Goal: Task Accomplishment & Management: Use online tool/utility

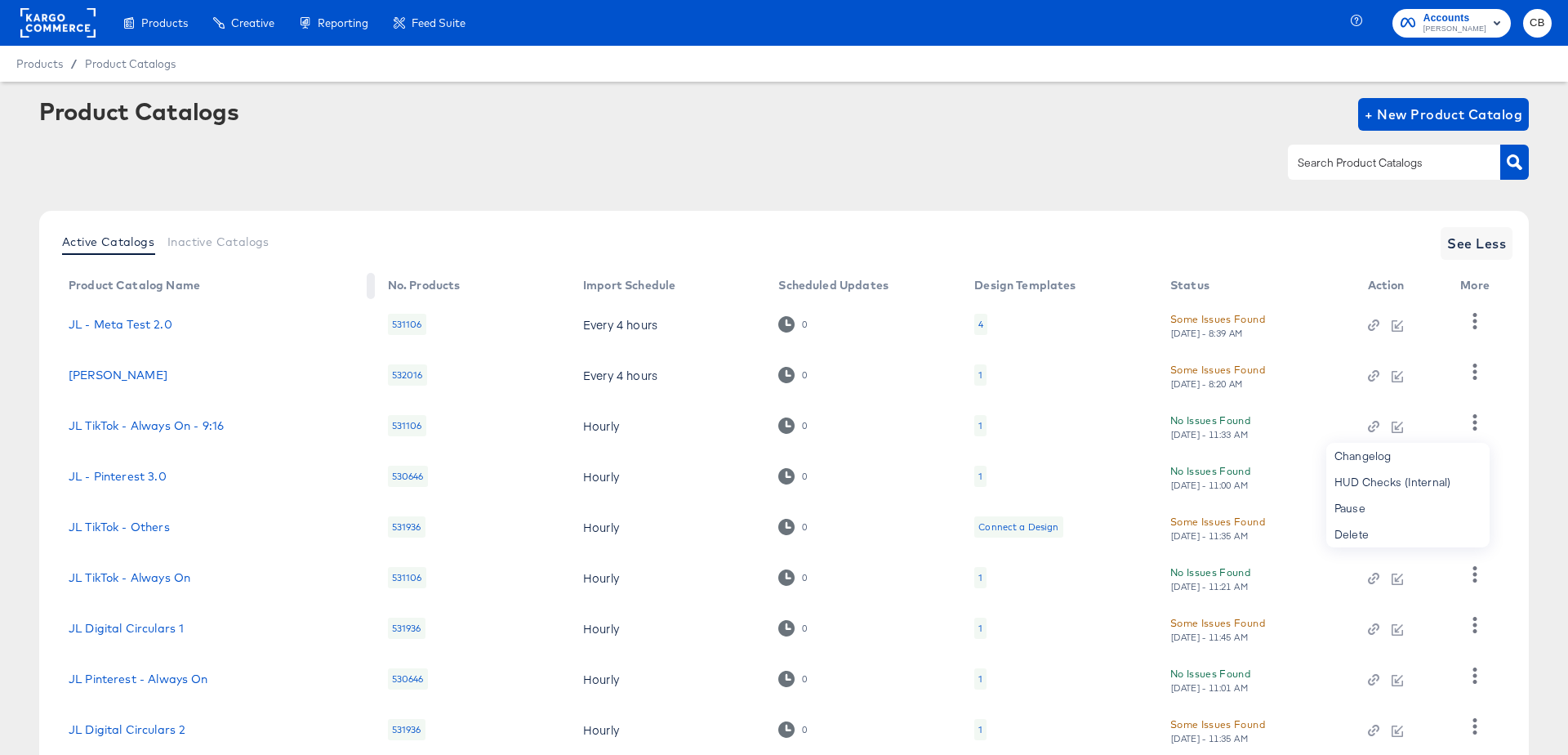
click at [317, 284] on th "Product Catalog Name" at bounding box center [215, 286] width 319 height 26
click at [49, 19] on rect at bounding box center [57, 23] width 75 height 30
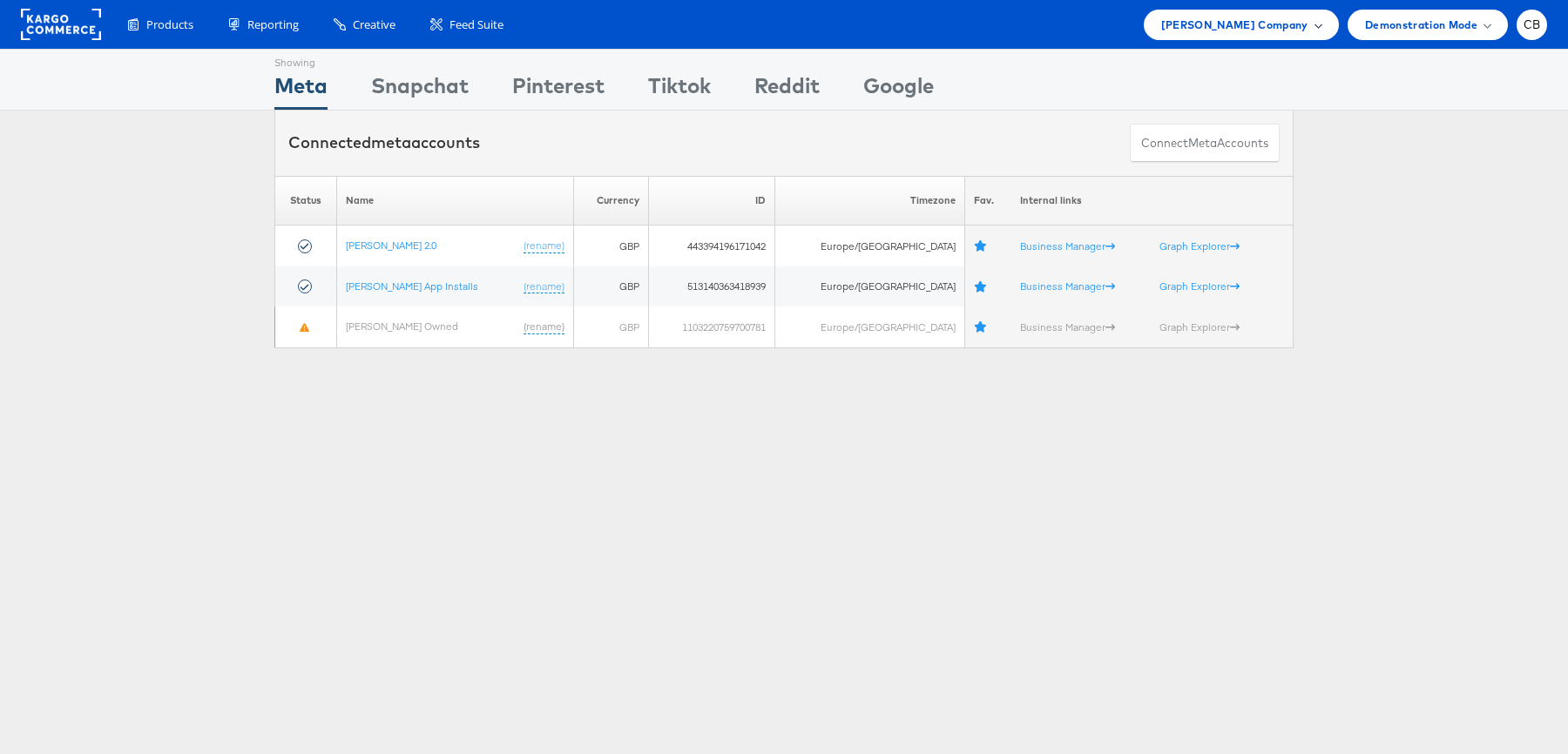
click at [1303, 20] on span "John Lewis Company" at bounding box center [1235, 25] width 148 height 19
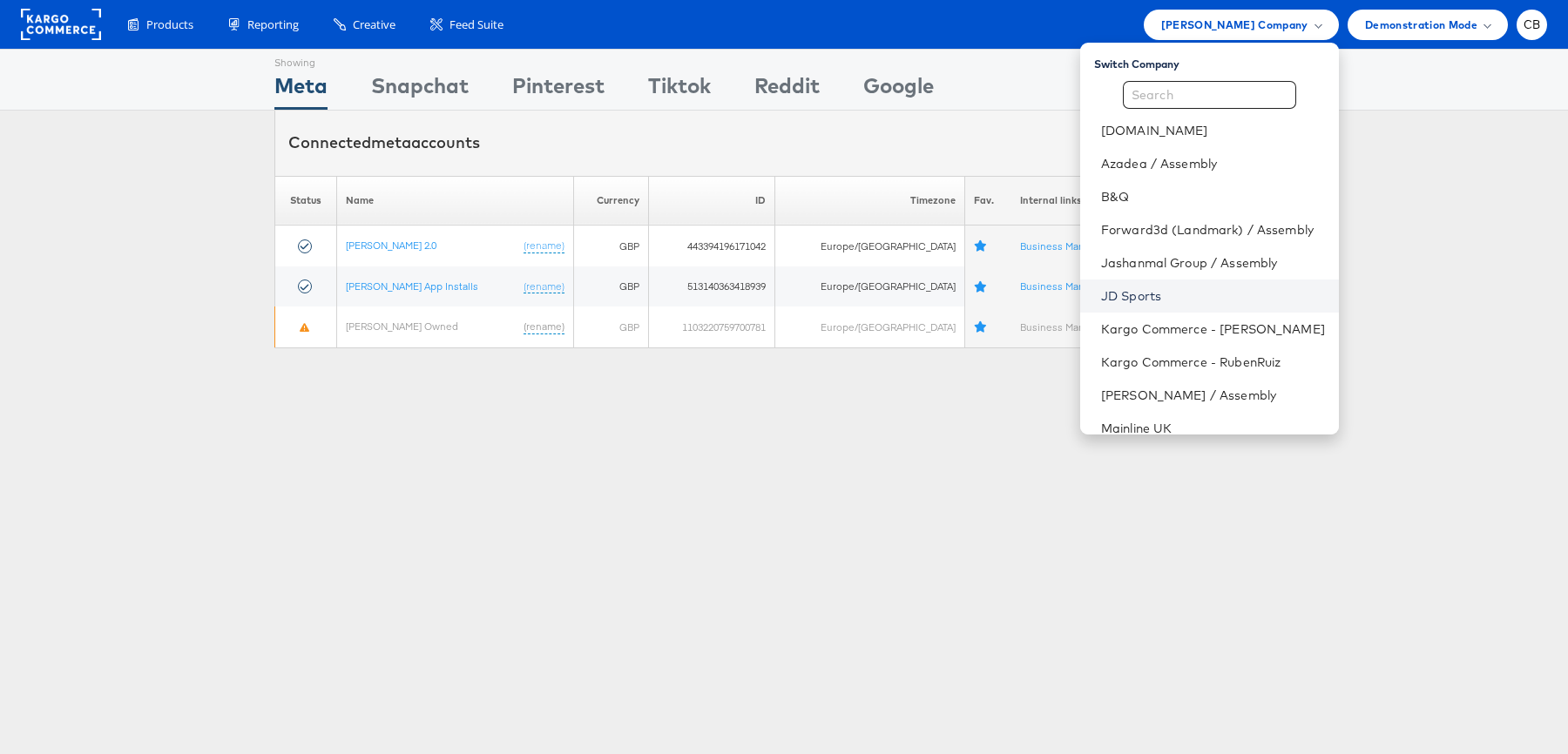
click at [1151, 291] on link "JD Sports" at bounding box center [1213, 296] width 223 height 18
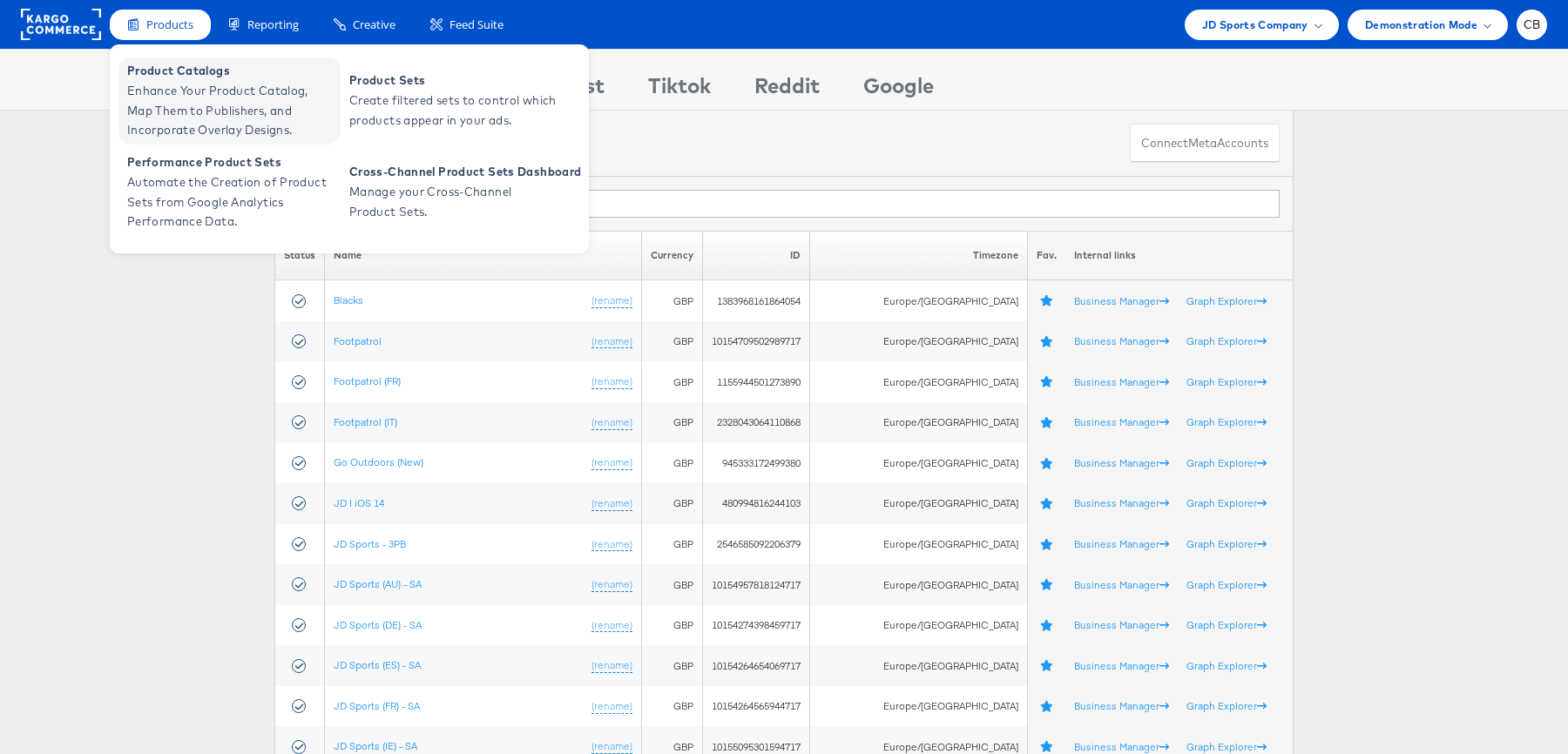
click at [167, 90] on span "Enhance Your Product Catalog, Map Them to Publishers, and Incorporate Overlay D…" at bounding box center [231, 110] width 209 height 59
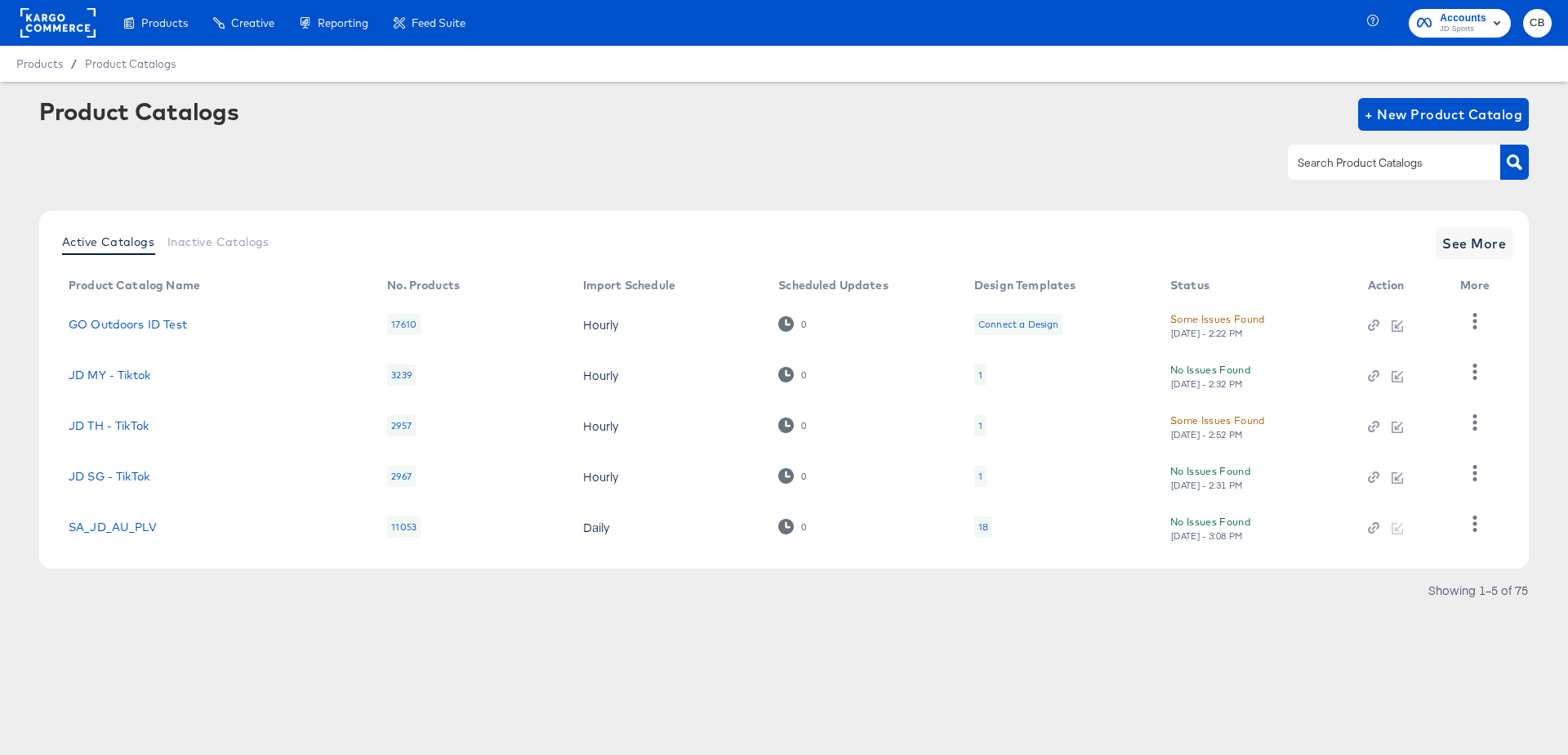
click at [1333, 166] on input "text" at bounding box center [1382, 162] width 174 height 18
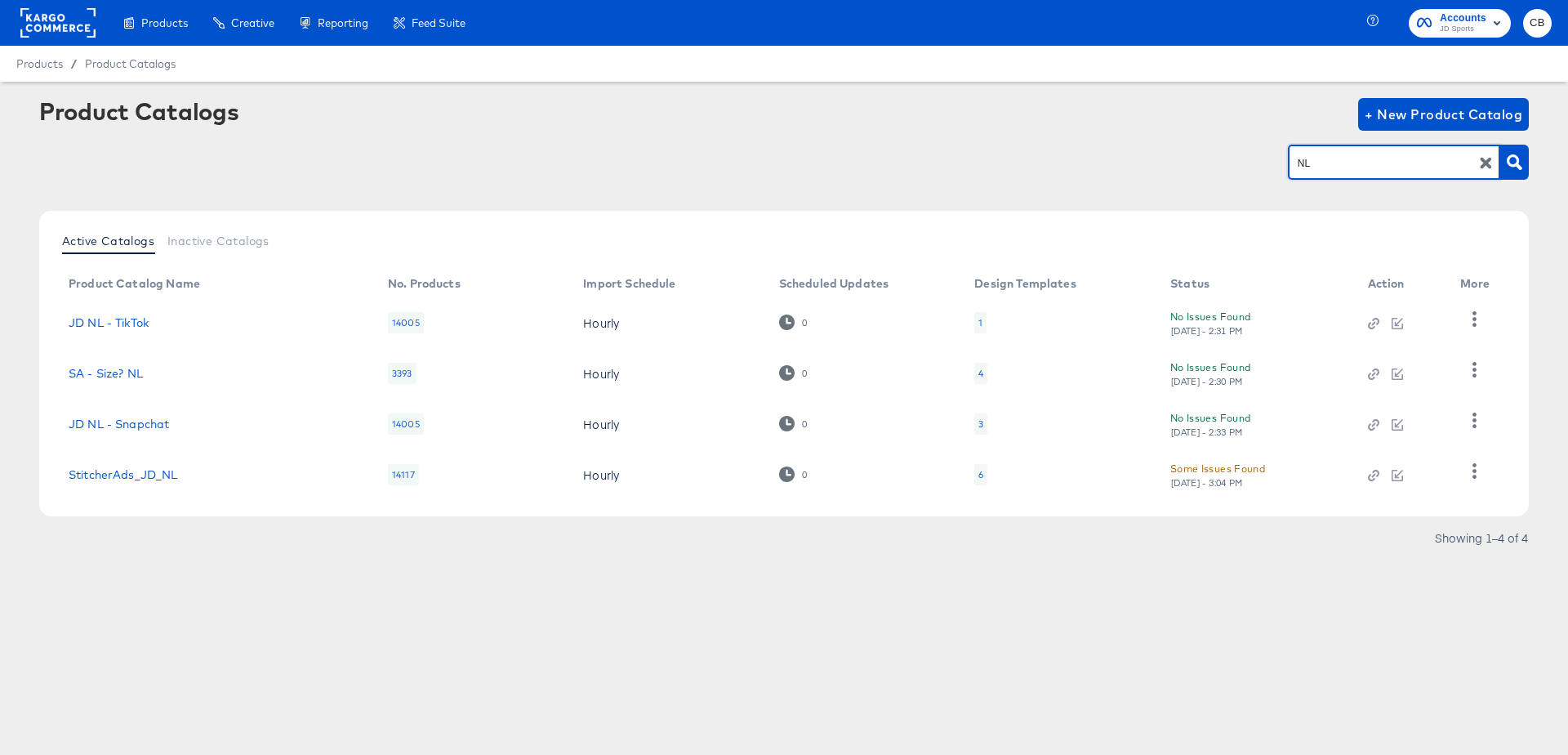
type input "NL"
click at [161, 474] on link "StitcherAds_JD_NL" at bounding box center [123, 474] width 110 height 13
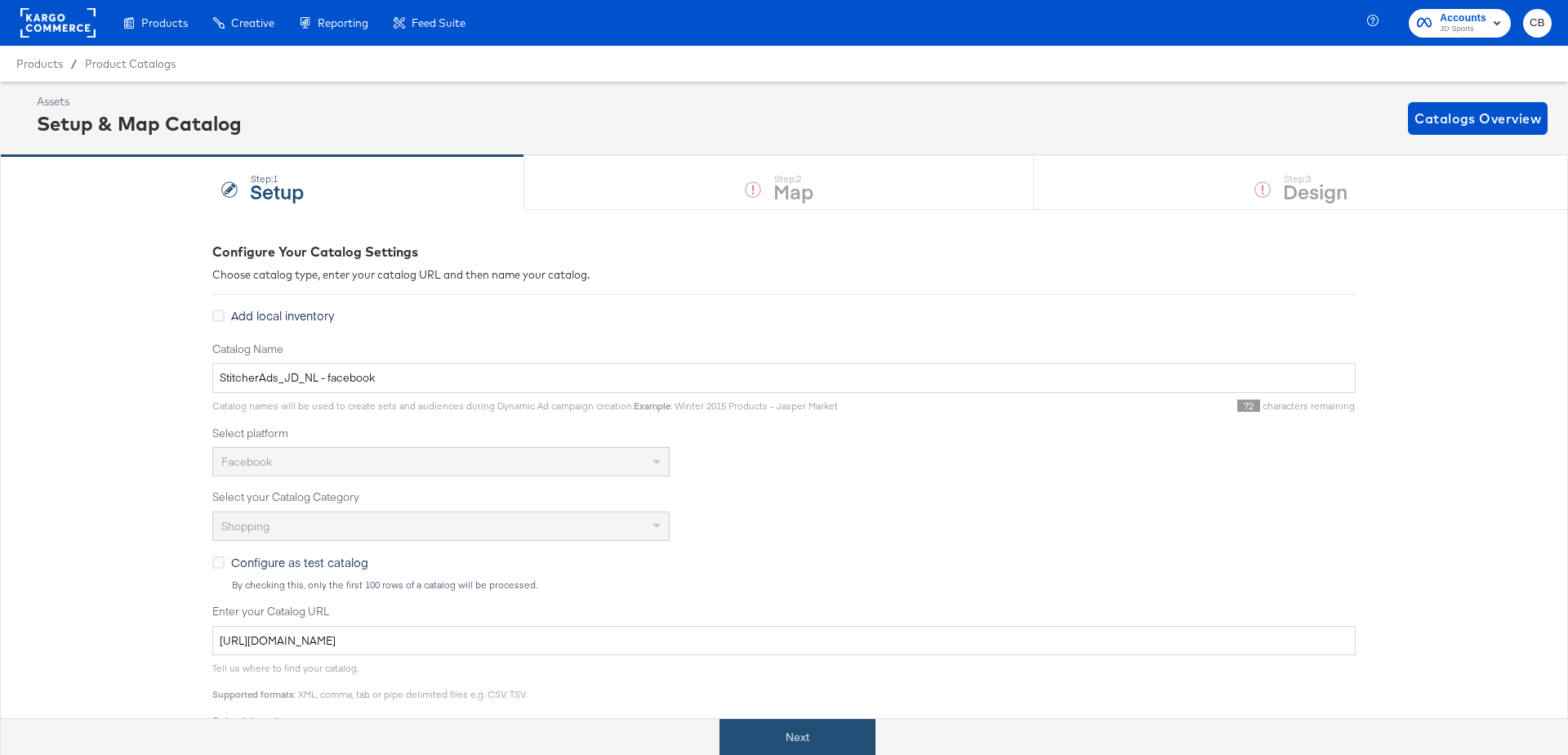
click at [764, 733] on button "Next" at bounding box center [797, 737] width 156 height 37
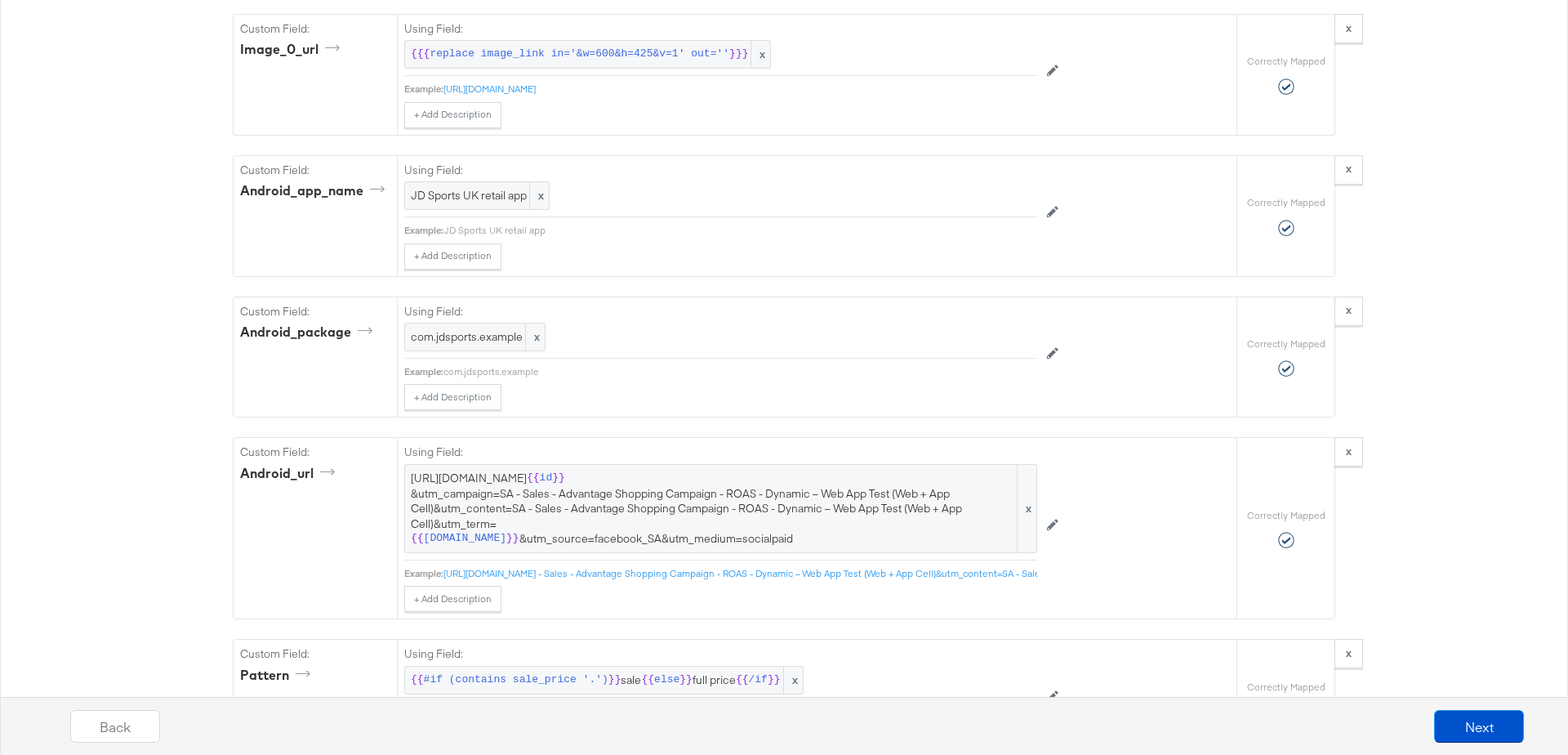
scroll to position [3496, 0]
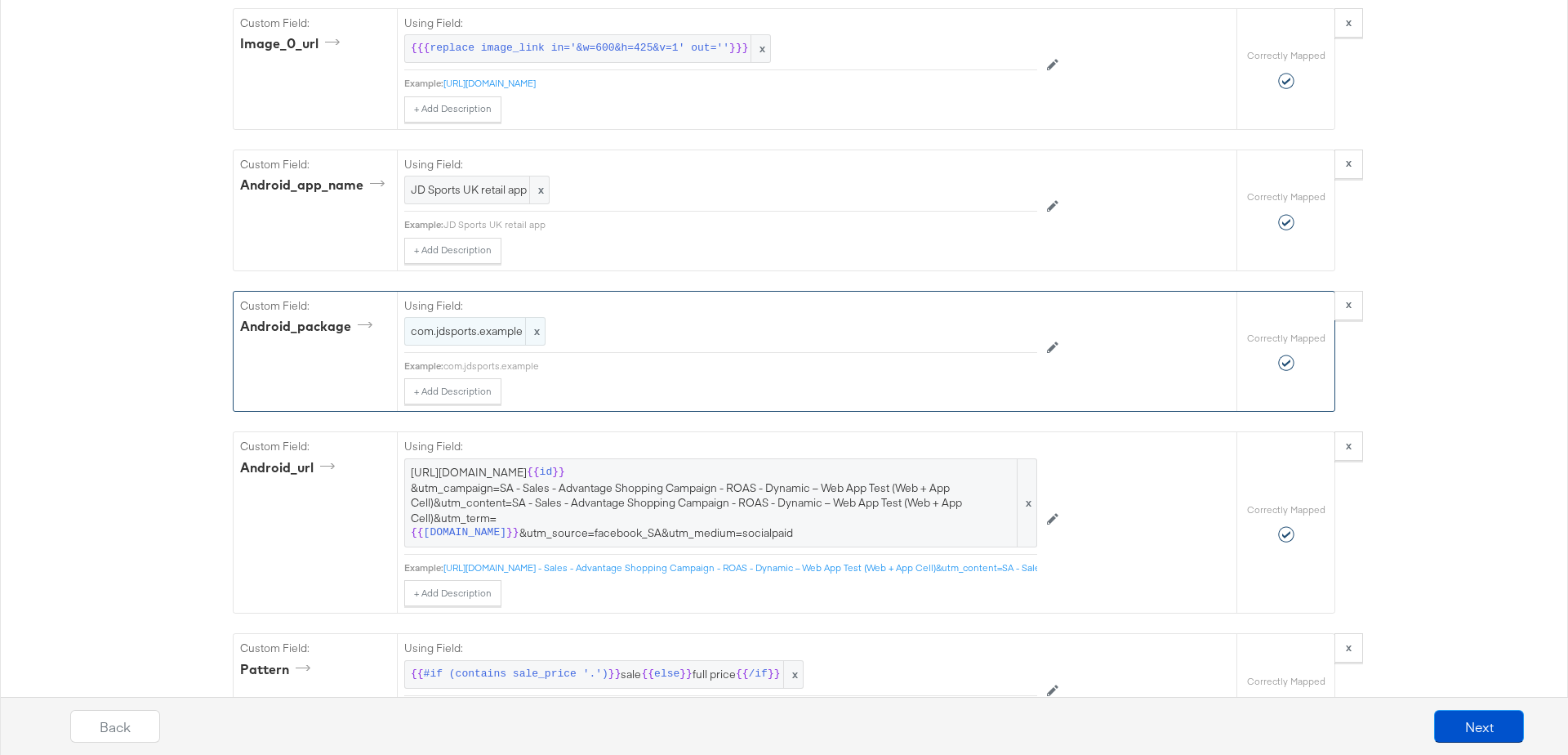
click at [480, 323] on span "com.jdsports.example" at bounding box center [474, 330] width 128 height 16
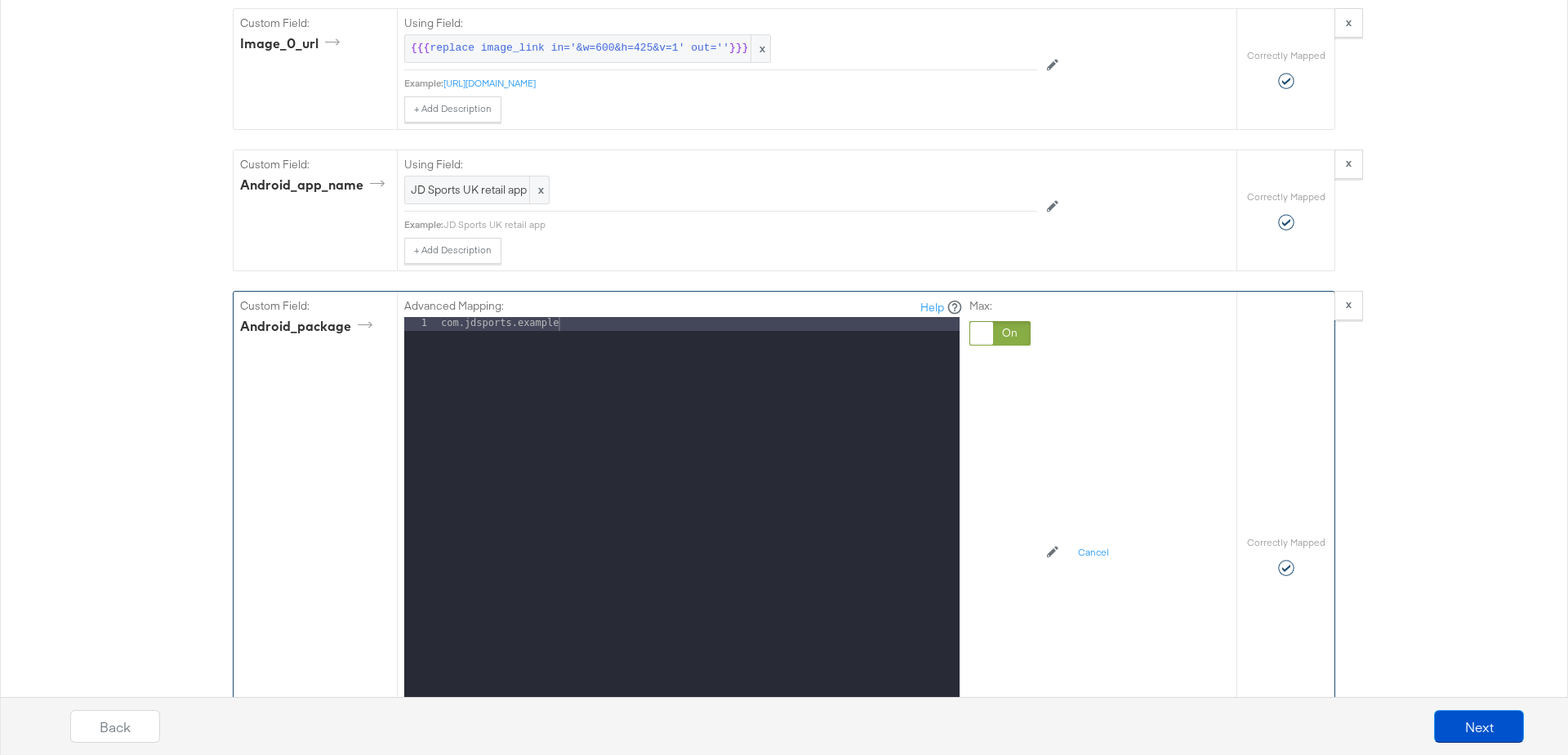
click at [589, 317] on div "com.jdsports.example" at bounding box center [699, 534] width 522 height 436
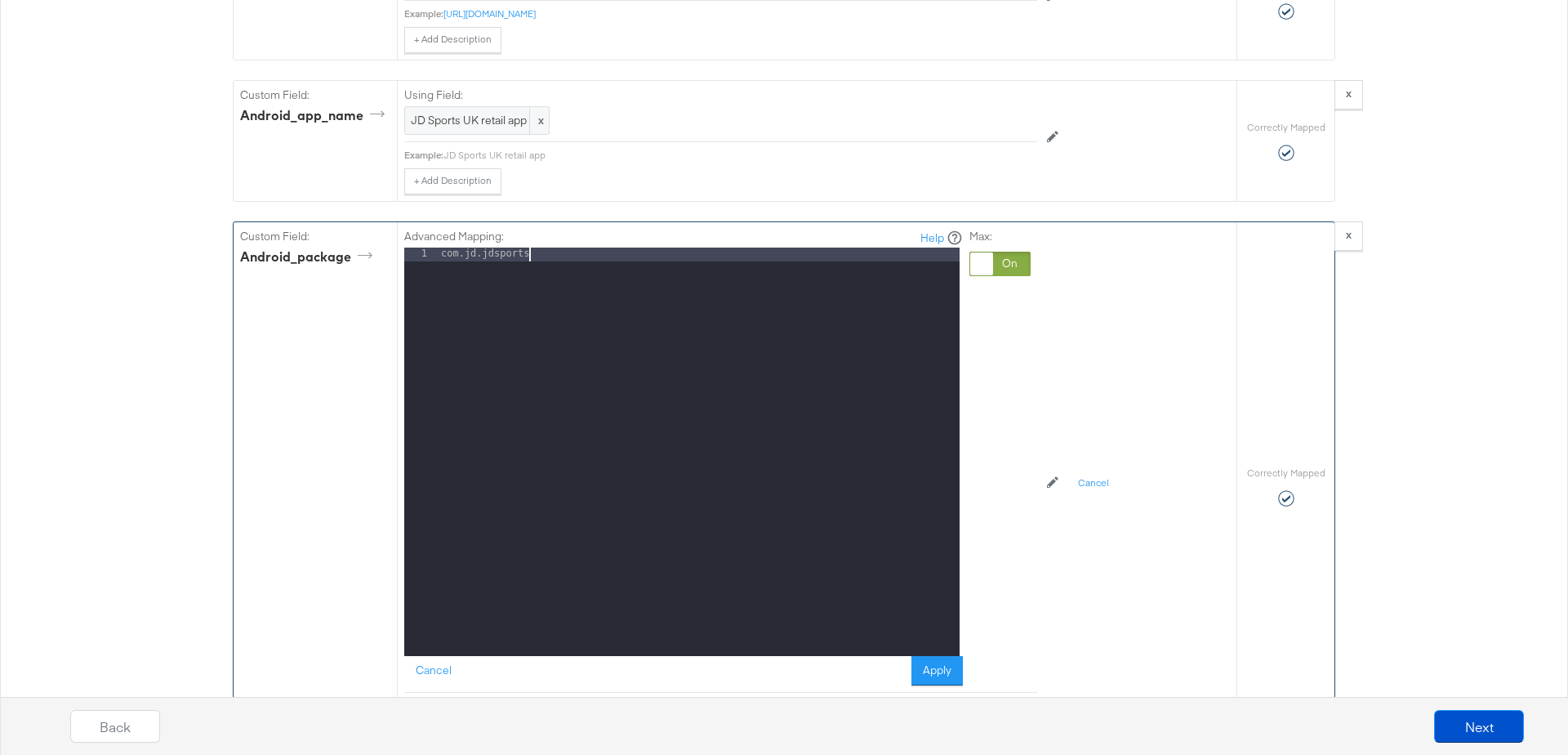
scroll to position [3573, 0]
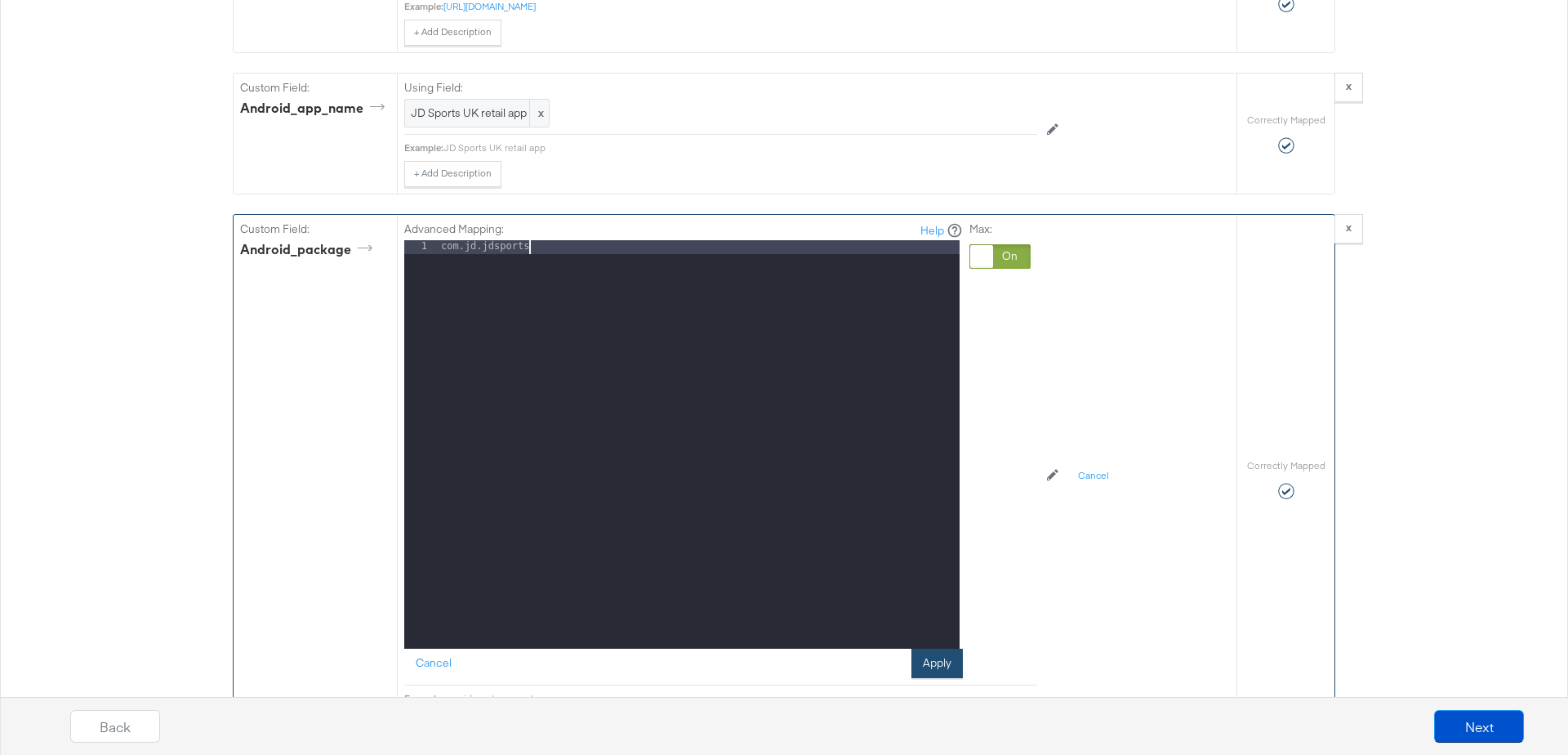
click at [935, 649] on button "Apply" at bounding box center [938, 664] width 52 height 30
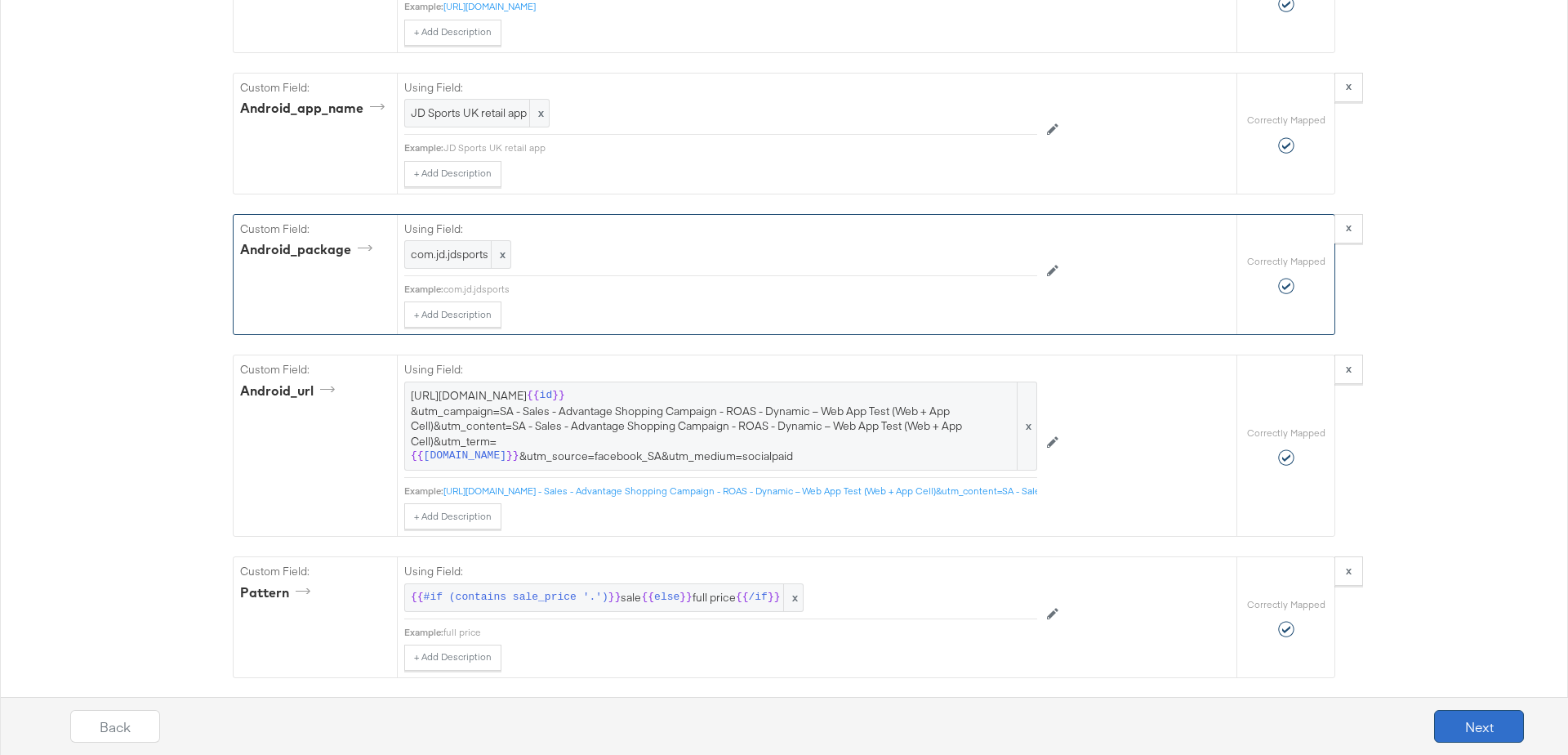
click at [1459, 710] on button "Next" at bounding box center [1478, 725] width 90 height 32
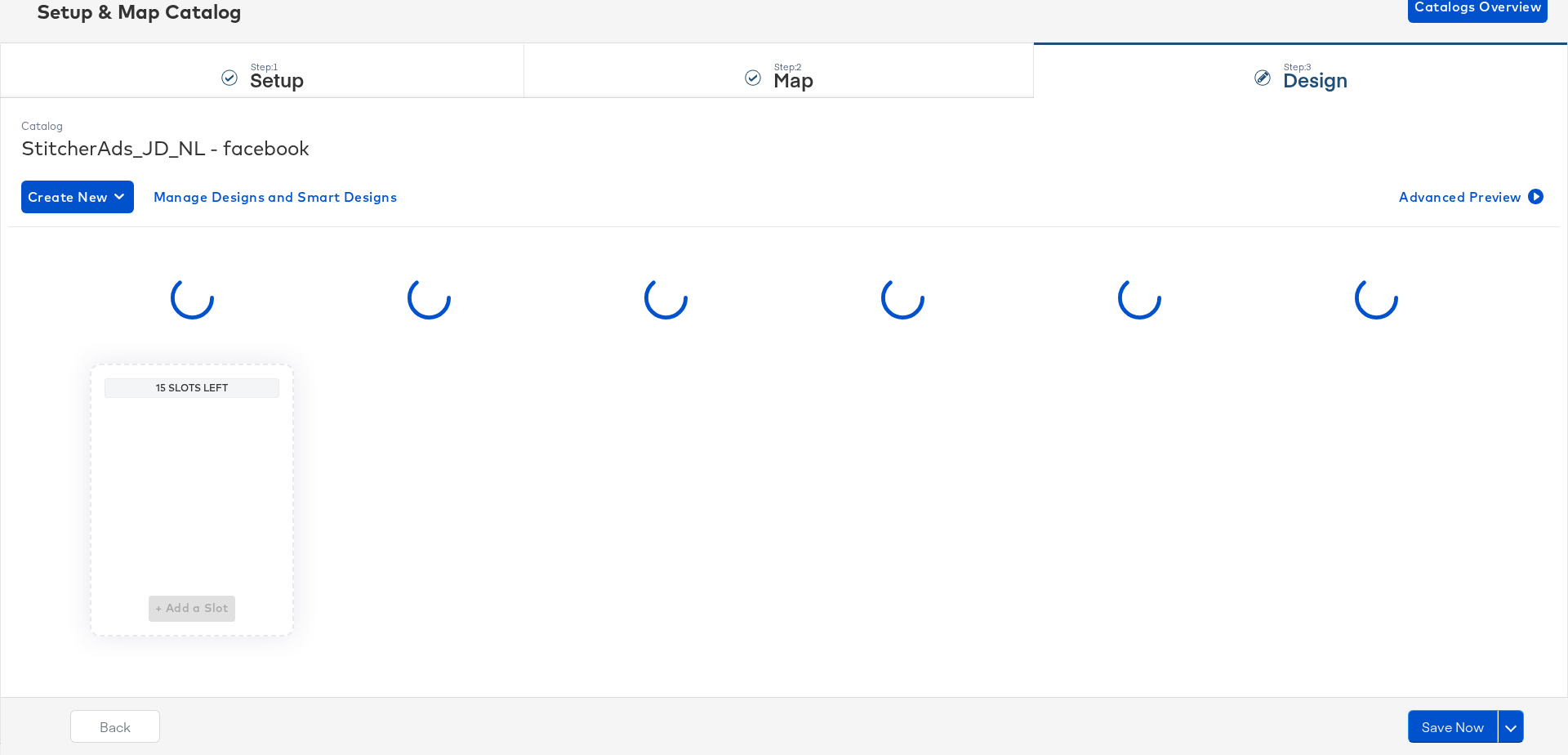
scroll to position [0, 0]
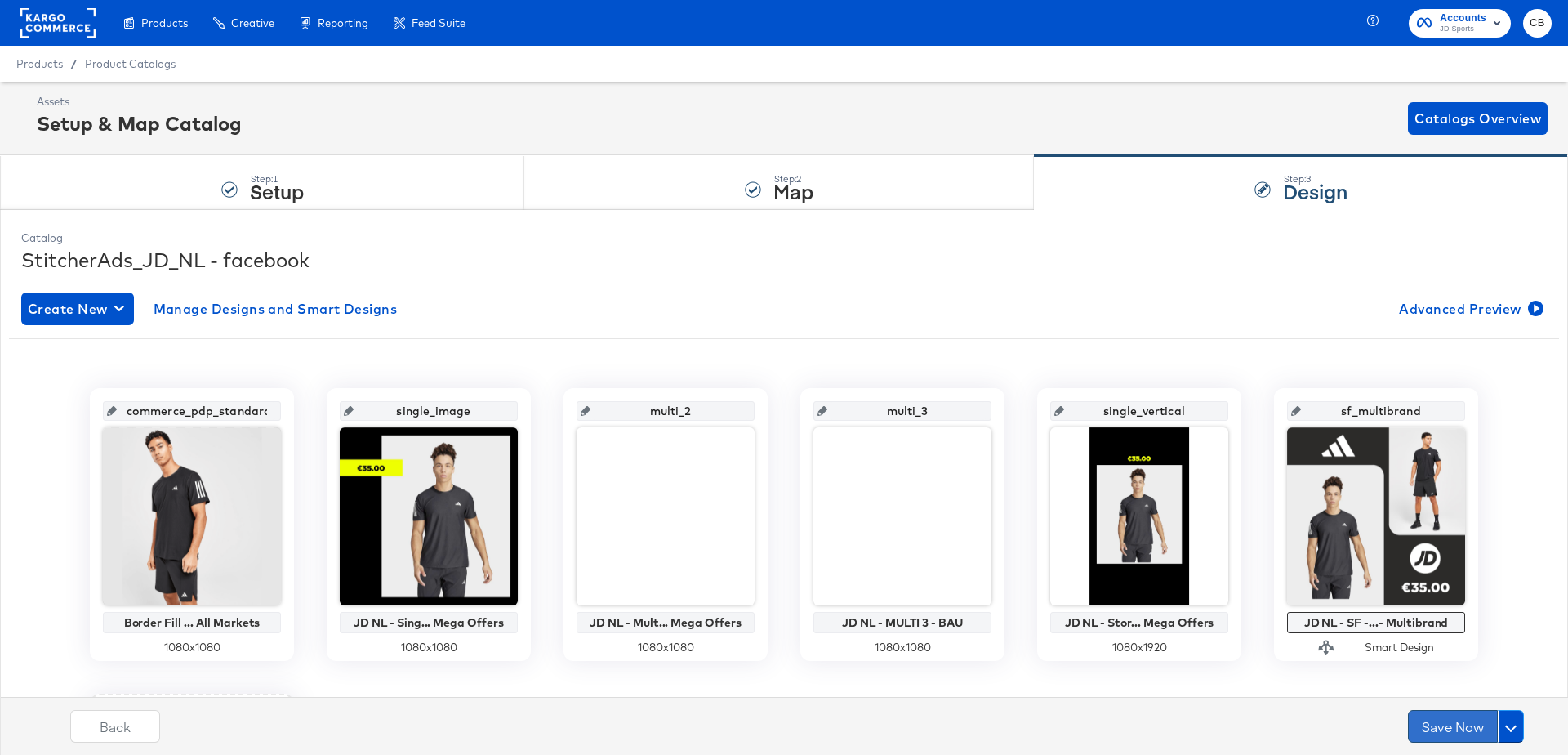
click at [1439, 717] on button "Save Now" at bounding box center [1453, 725] width 90 height 32
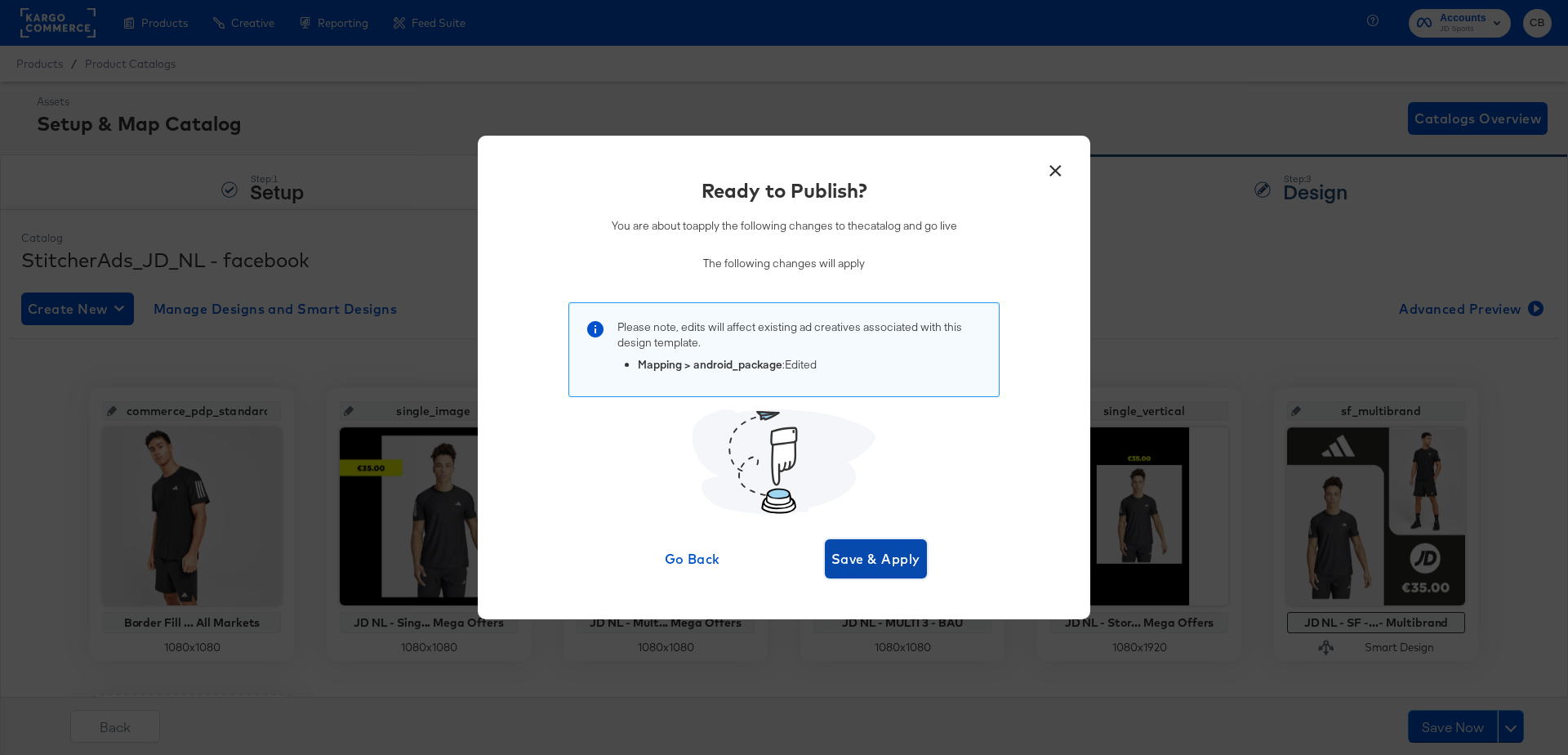
click at [859, 552] on span "Save & Apply" at bounding box center [876, 558] width 89 height 23
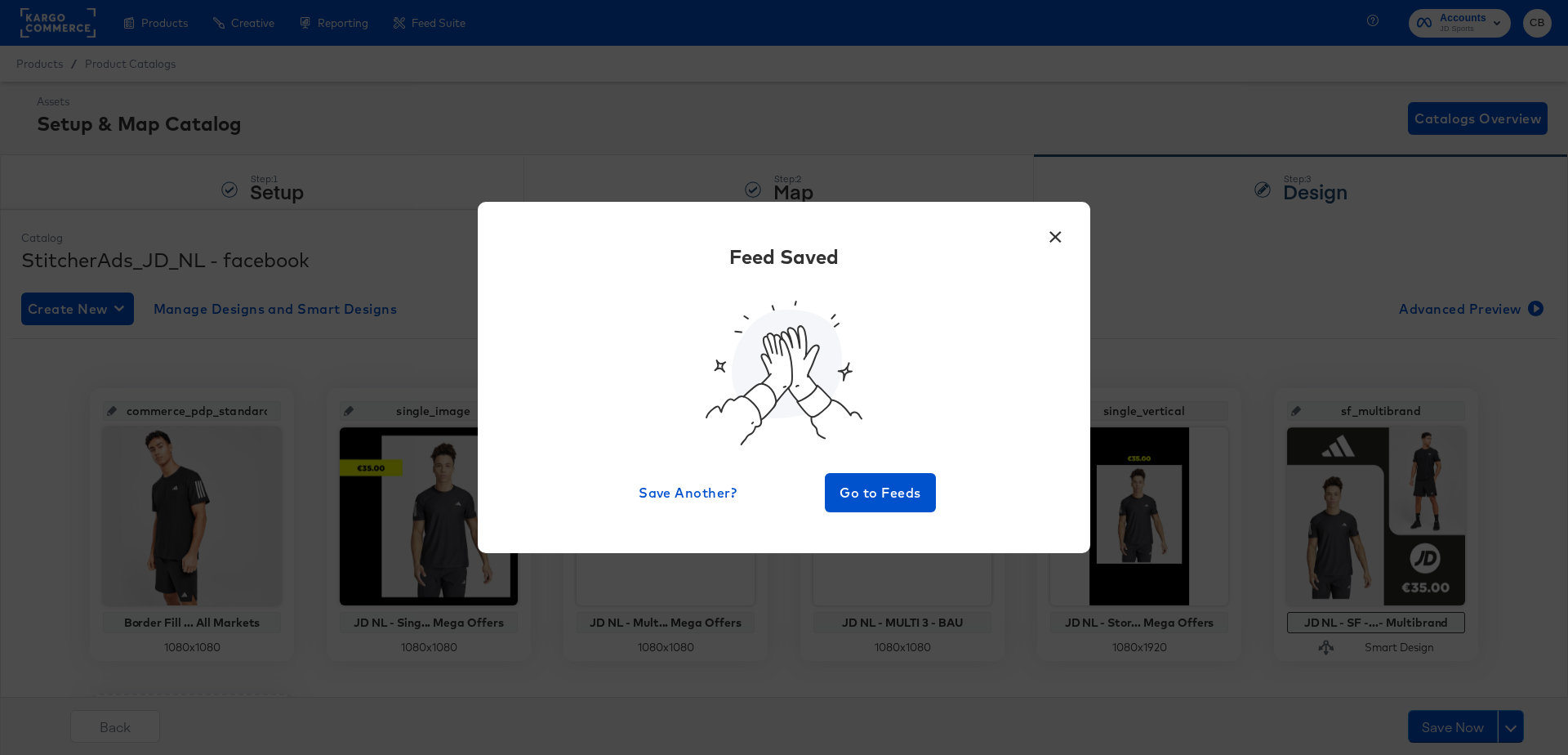
click at [1055, 238] on button "×" at bounding box center [1056, 233] width 30 height 30
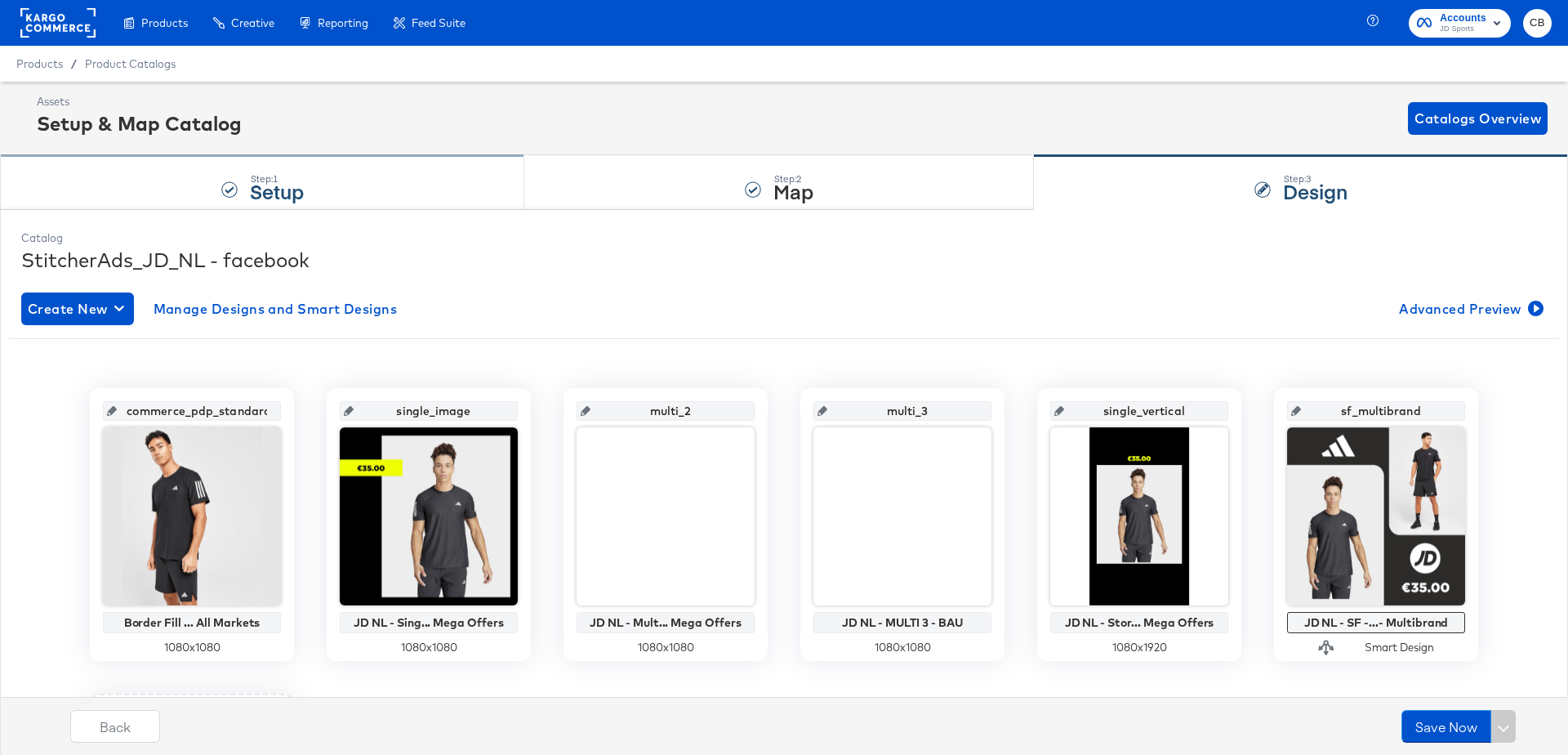
click at [176, 183] on div "Step: 1 Setup" at bounding box center [262, 183] width 524 height 54
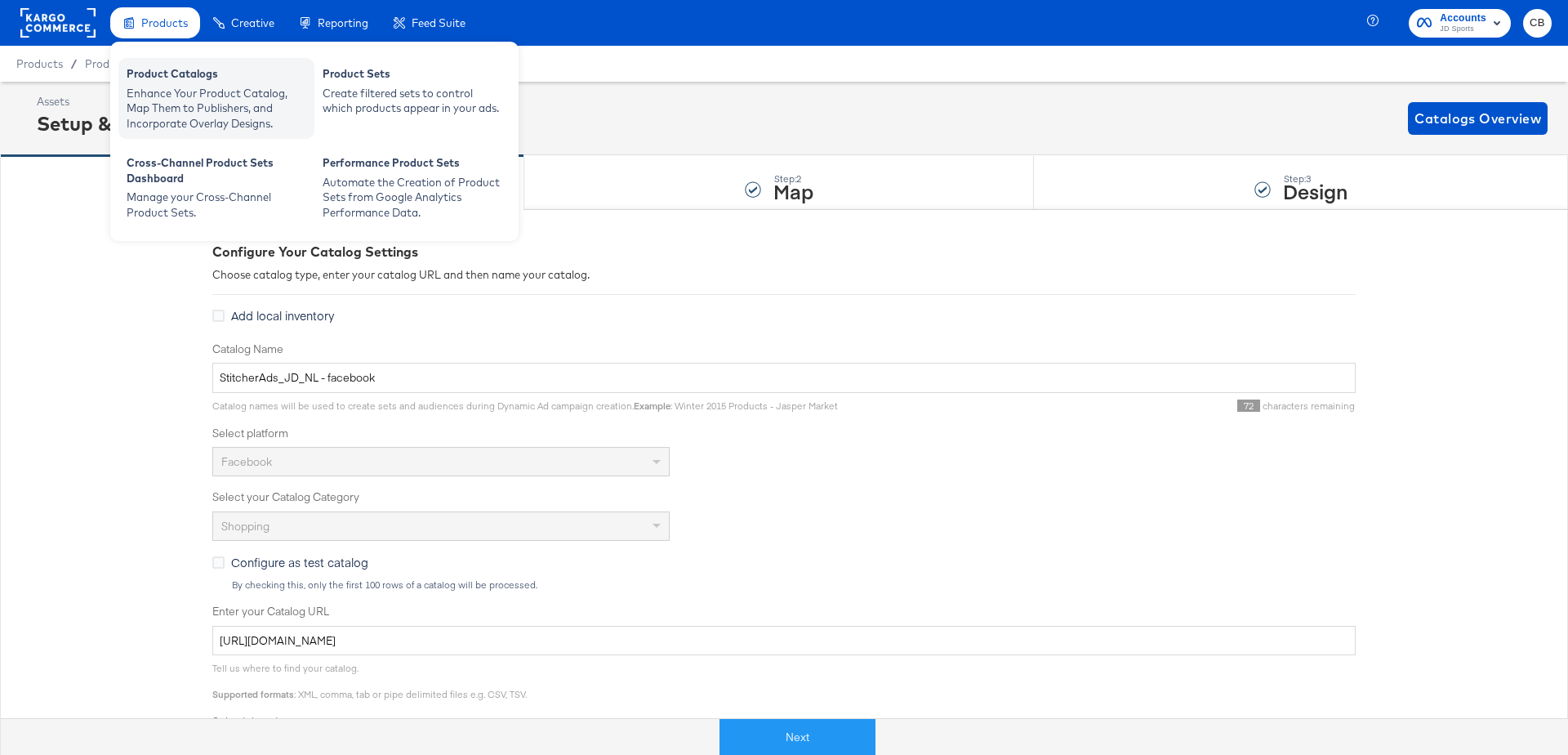
click at [172, 86] on div "Enhance Your Product Catalog, Map Them to Publishers, and Incorporate Overlay D…" at bounding box center [216, 109] width 180 height 46
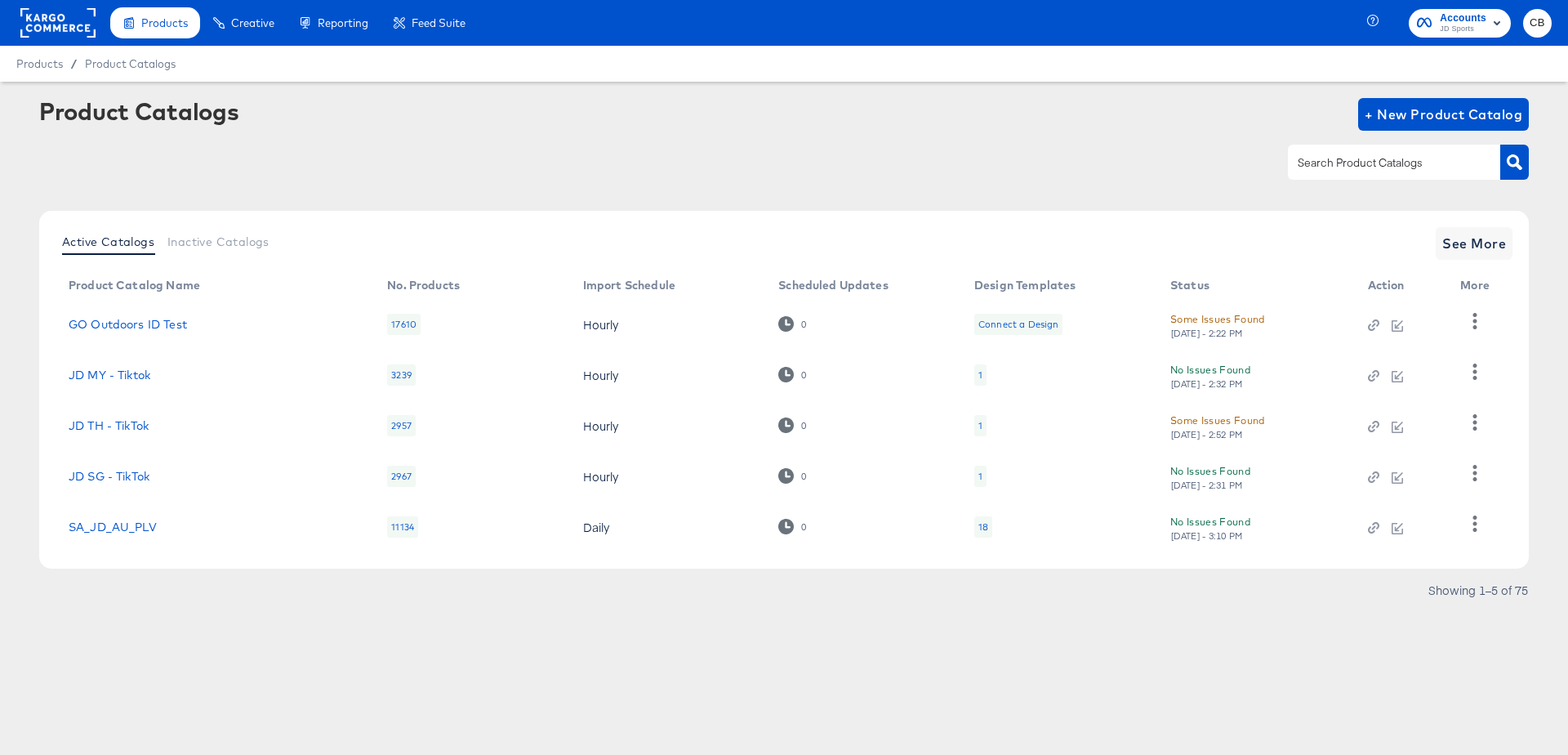
click at [1327, 161] on input "text" at bounding box center [1382, 162] width 174 height 18
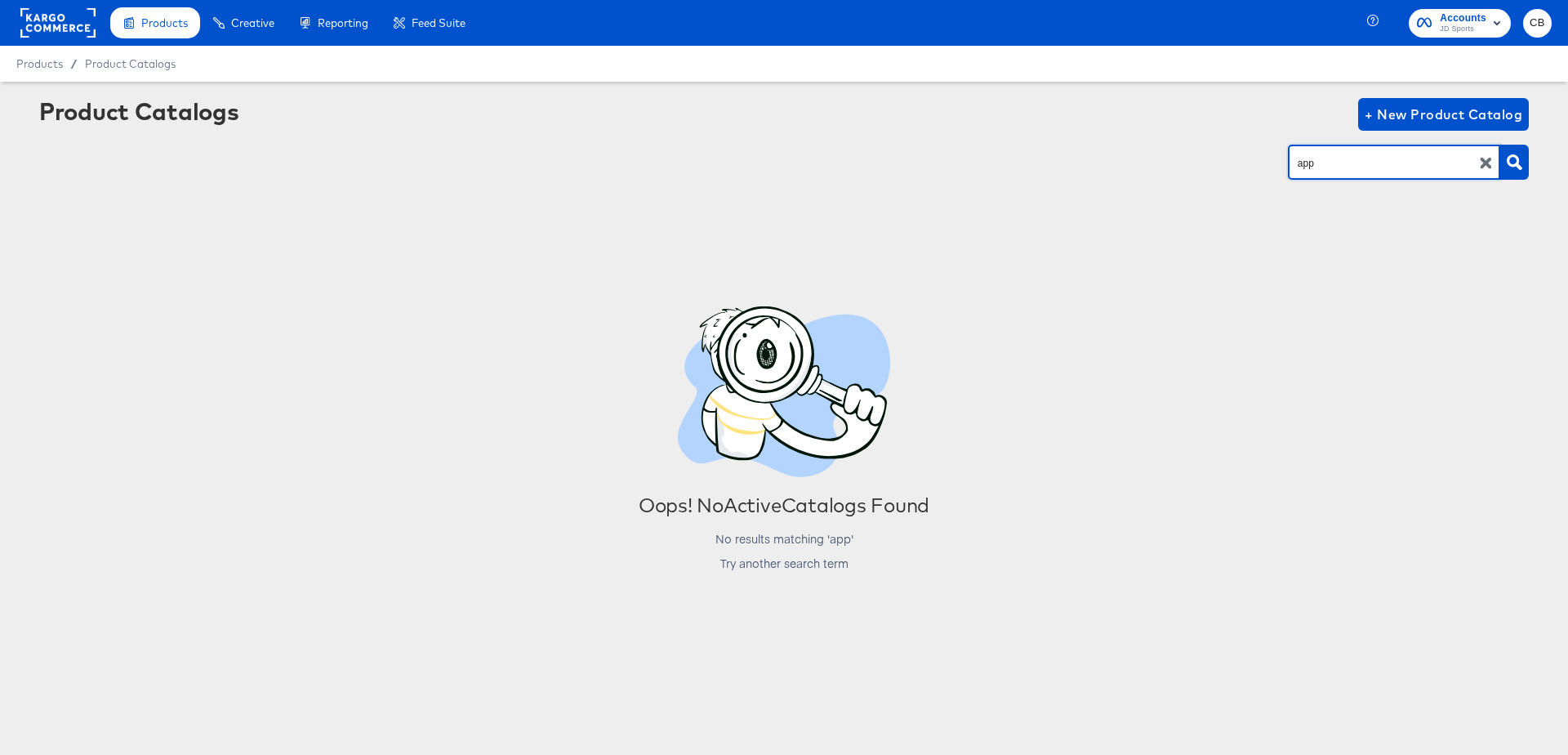
click at [1323, 165] on input "app" at bounding box center [1382, 162] width 174 height 18
type input "main"
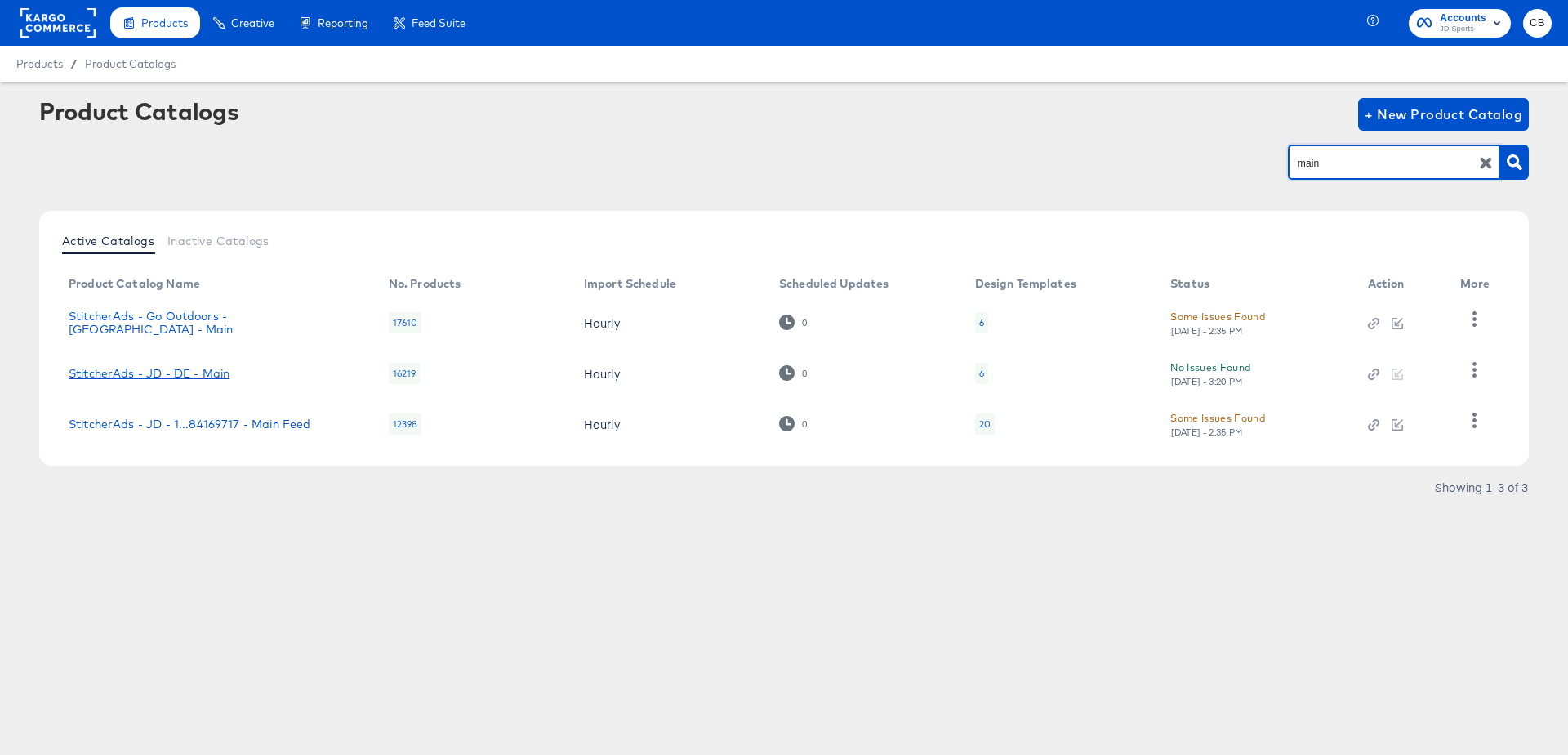
click at [187, 369] on link "StitcherAds - JD - DE - Main" at bounding box center [149, 373] width 161 height 13
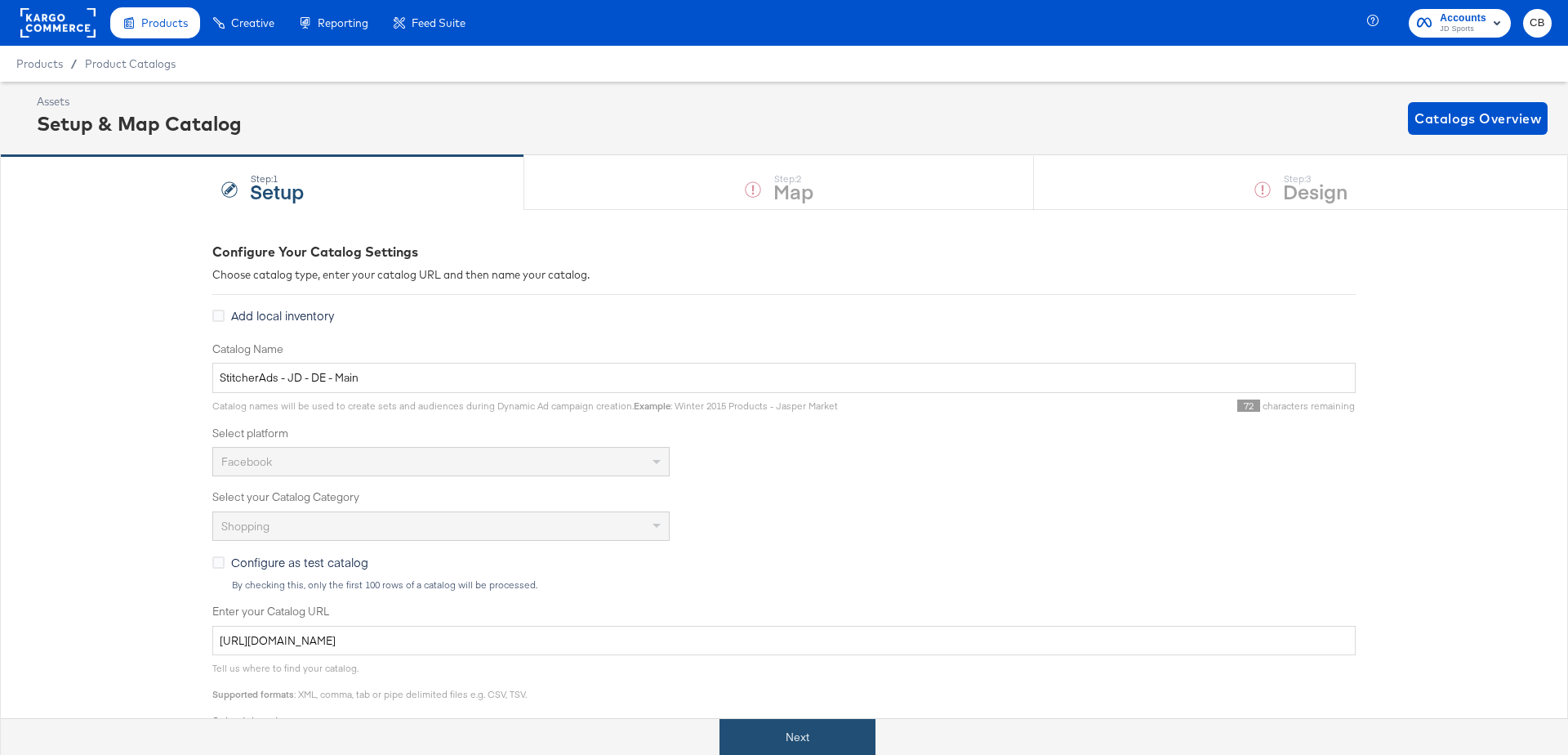
click at [795, 728] on button "Next" at bounding box center [797, 737] width 156 height 37
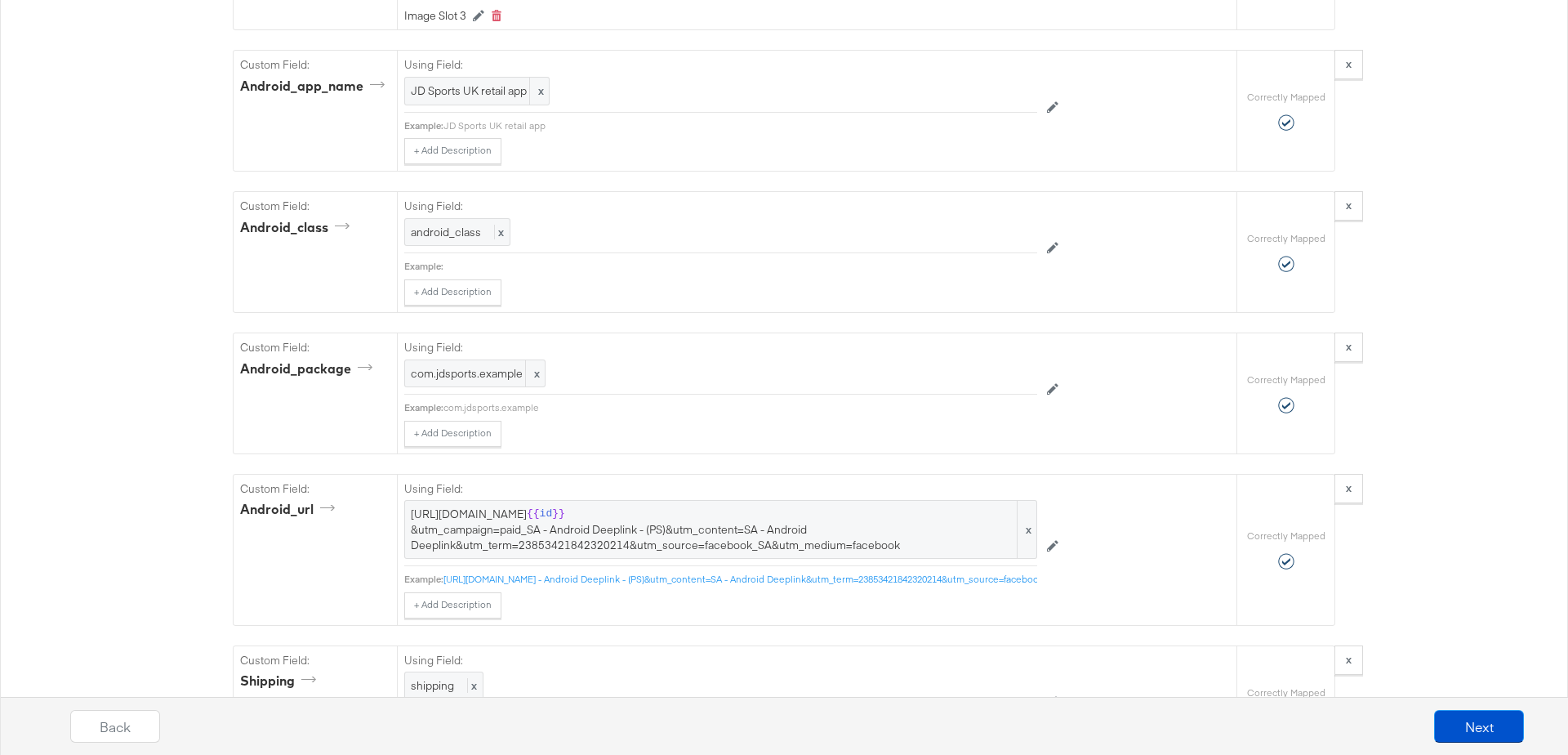
scroll to position [3220, 0]
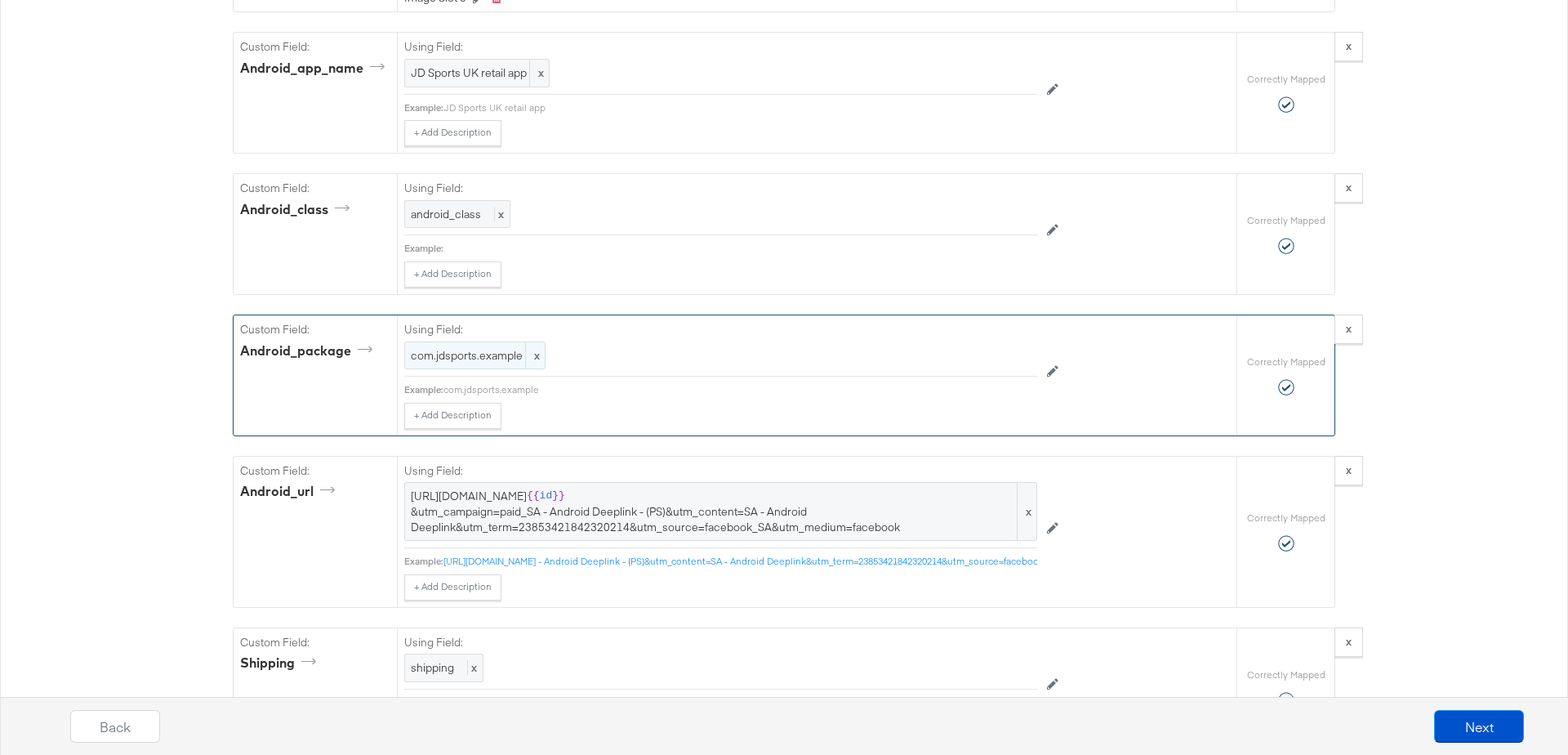
click at [468, 348] on span "com.jdsports.example" at bounding box center [474, 355] width 128 height 16
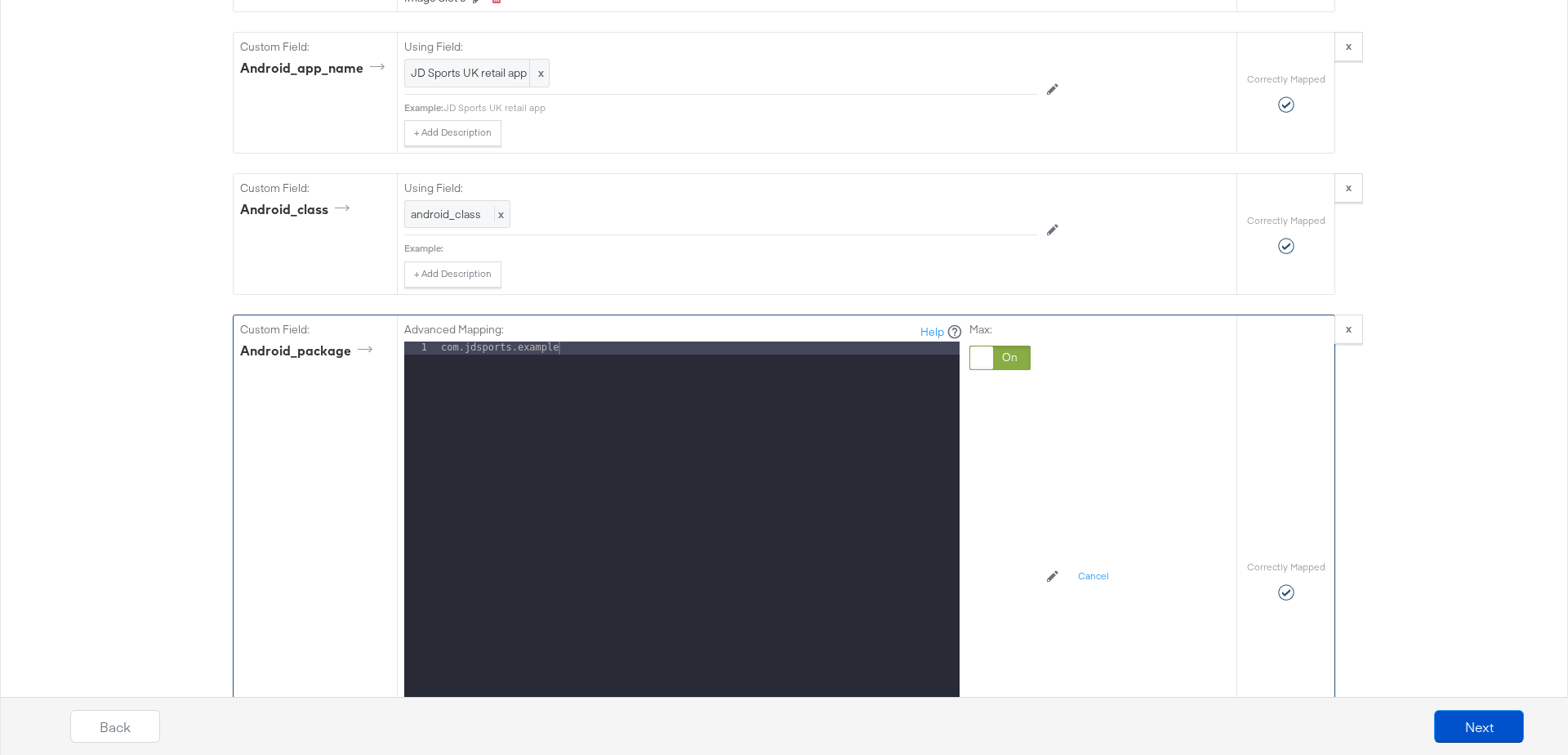
click at [565, 342] on div "com.jdsports.example" at bounding box center [699, 559] width 522 height 436
click at [509, 342] on div "com.jdsports.example" at bounding box center [699, 559] width 522 height 436
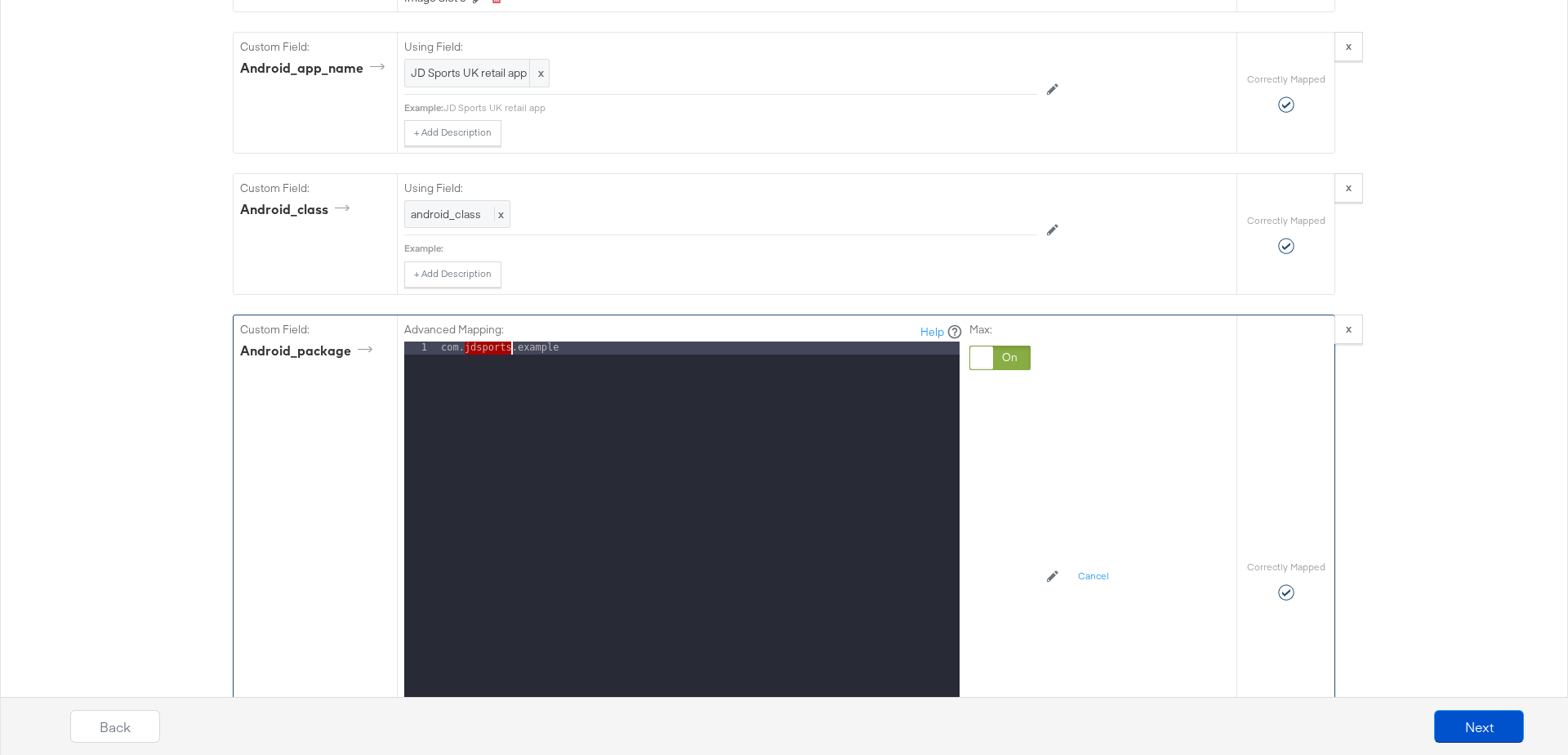
click at [509, 342] on div "com.jdsports.example" at bounding box center [699, 559] width 522 height 436
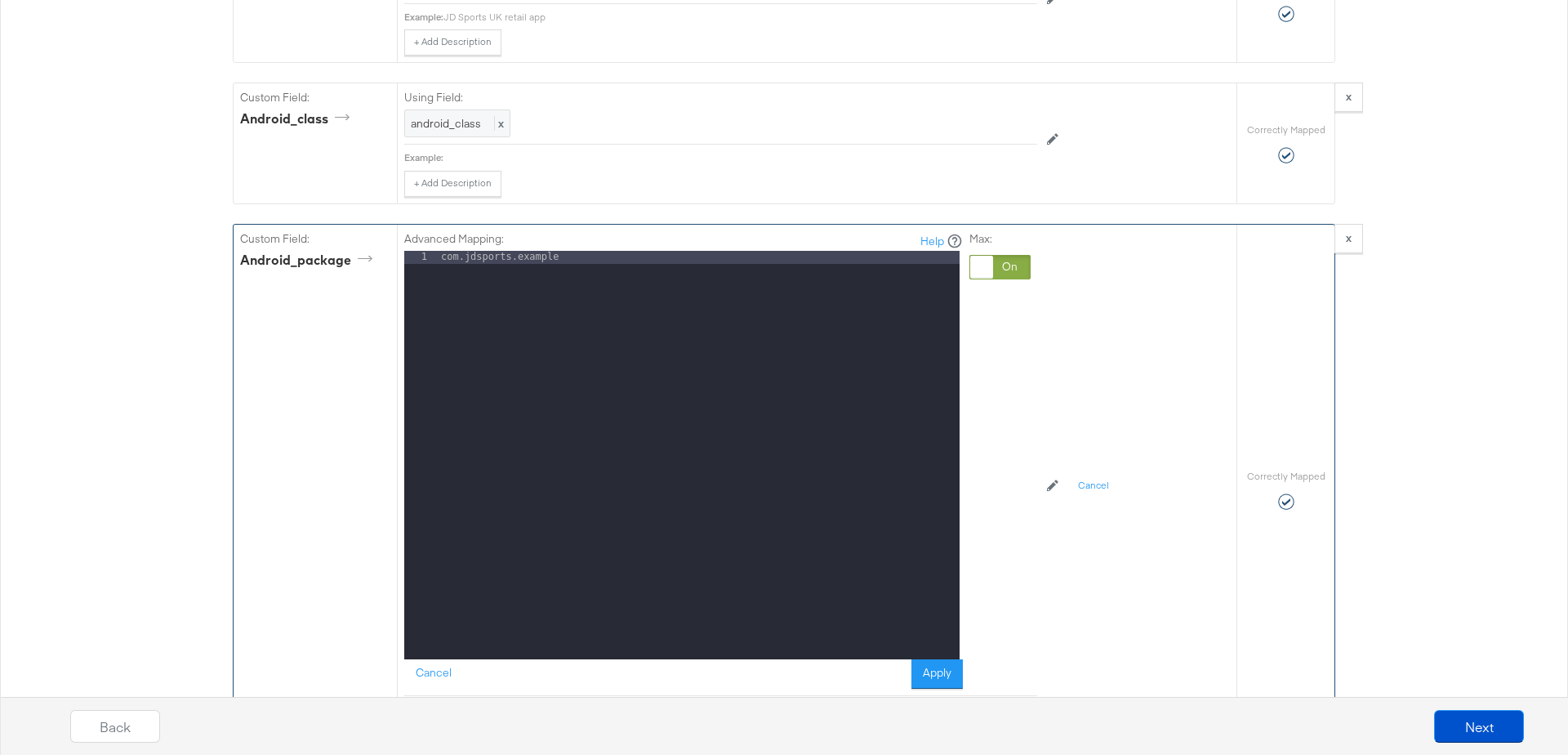
scroll to position [3314, 0]
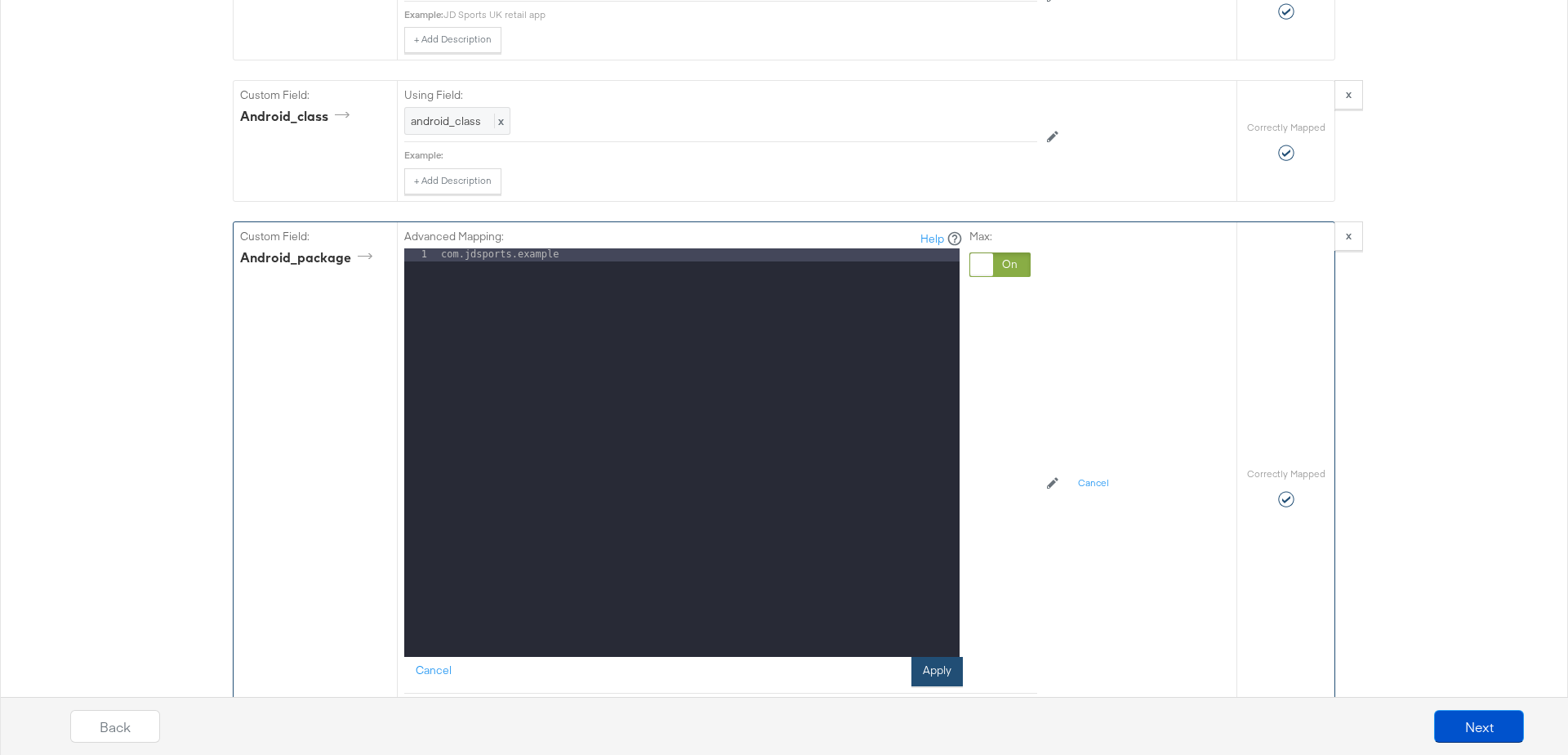
click at [947, 657] on button "Apply" at bounding box center [938, 672] width 52 height 30
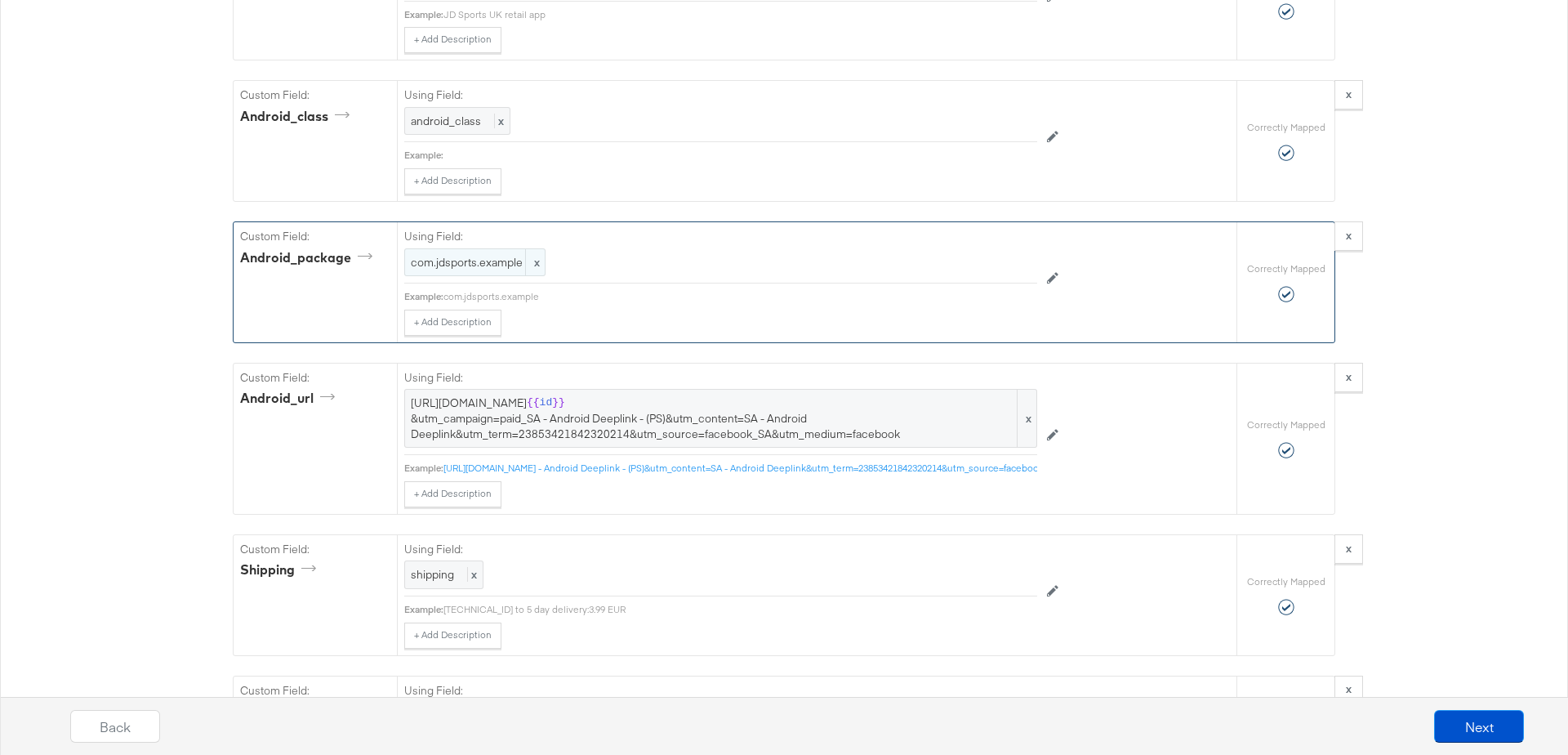
click at [444, 255] on span "com.jdsports.example" at bounding box center [474, 262] width 128 height 16
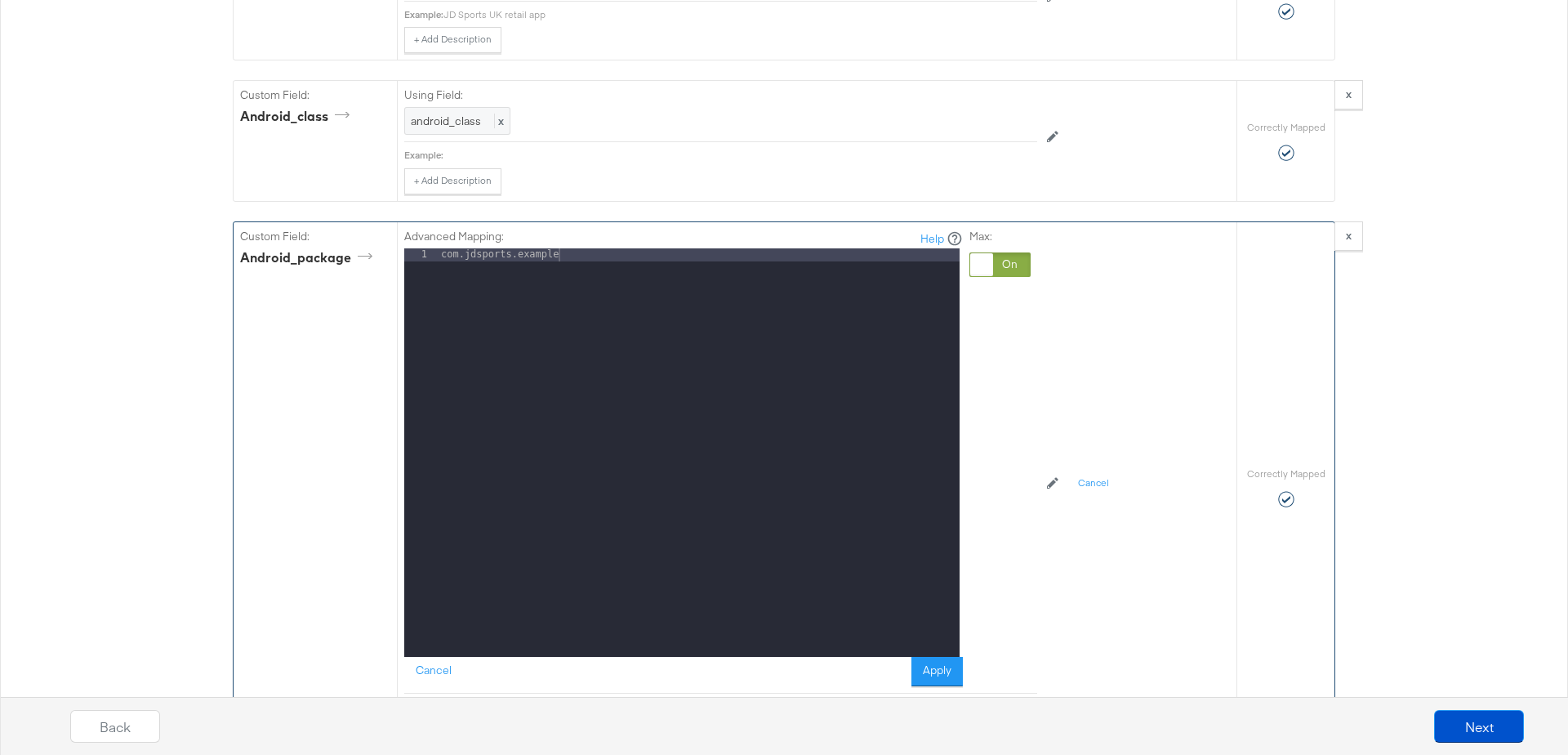
click at [578, 248] on div "com.jdsports.example" at bounding box center [699, 466] width 522 height 436
click at [937, 657] on button "Apply" at bounding box center [938, 672] width 52 height 30
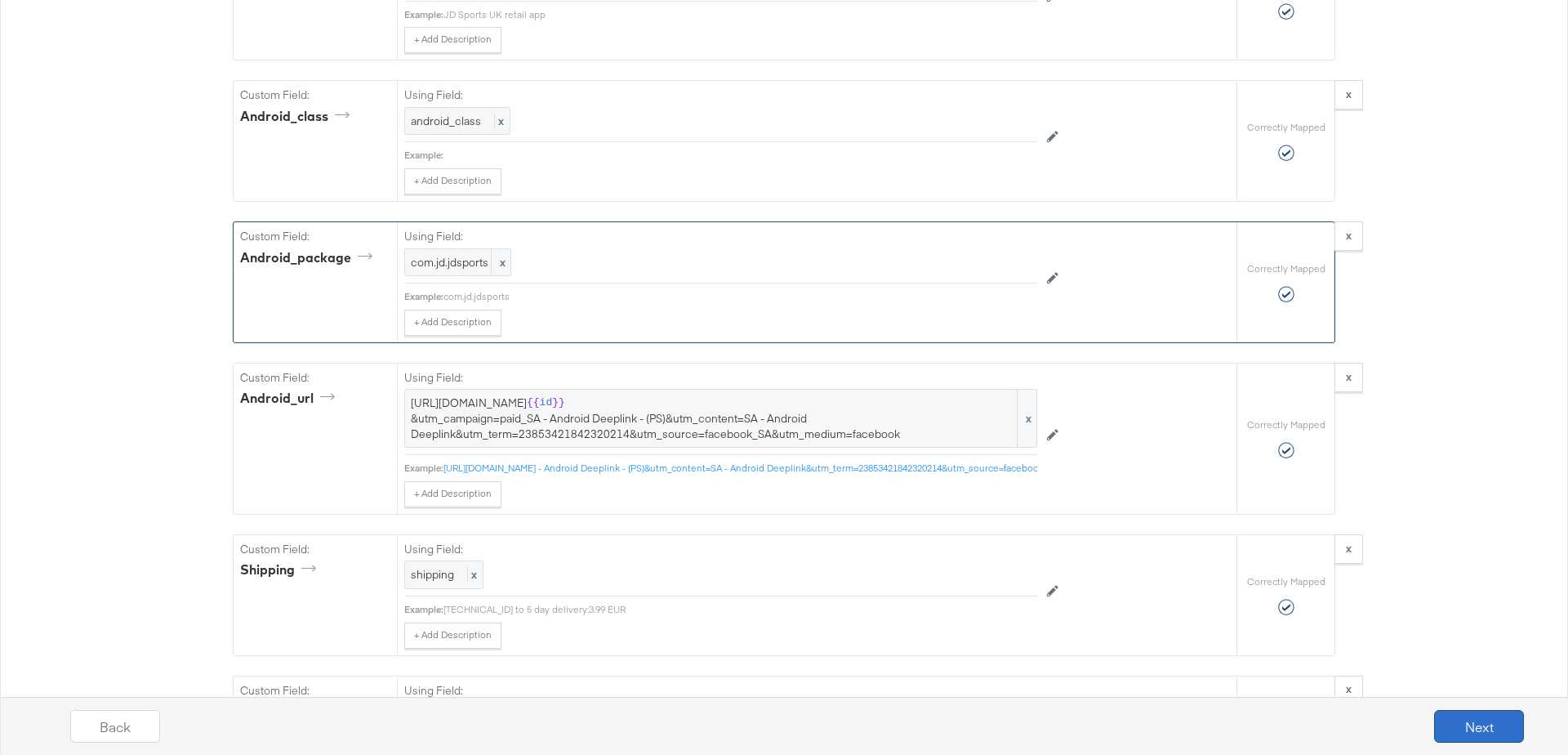
click at [1482, 714] on button "Next" at bounding box center [1478, 725] width 90 height 32
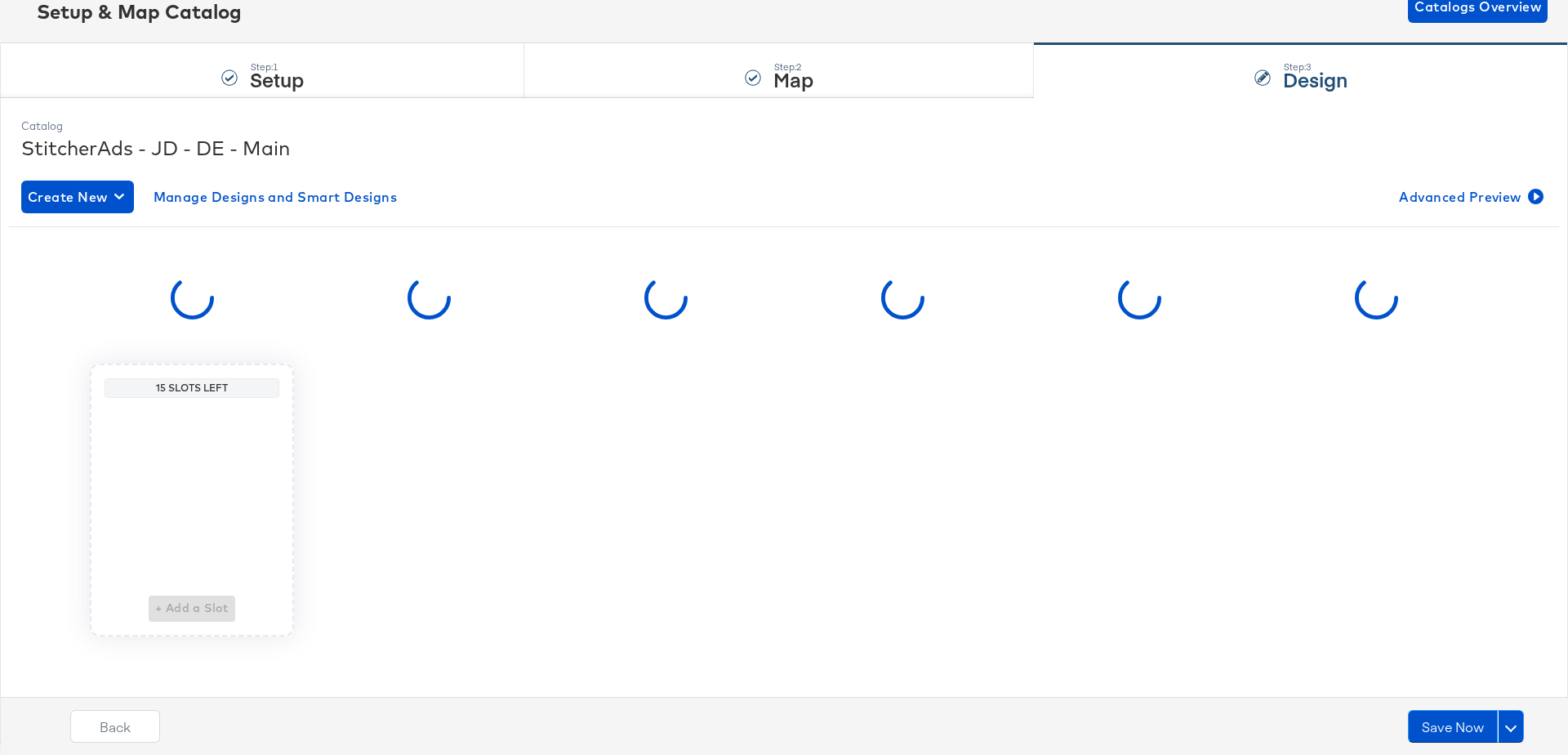
scroll to position [0, 0]
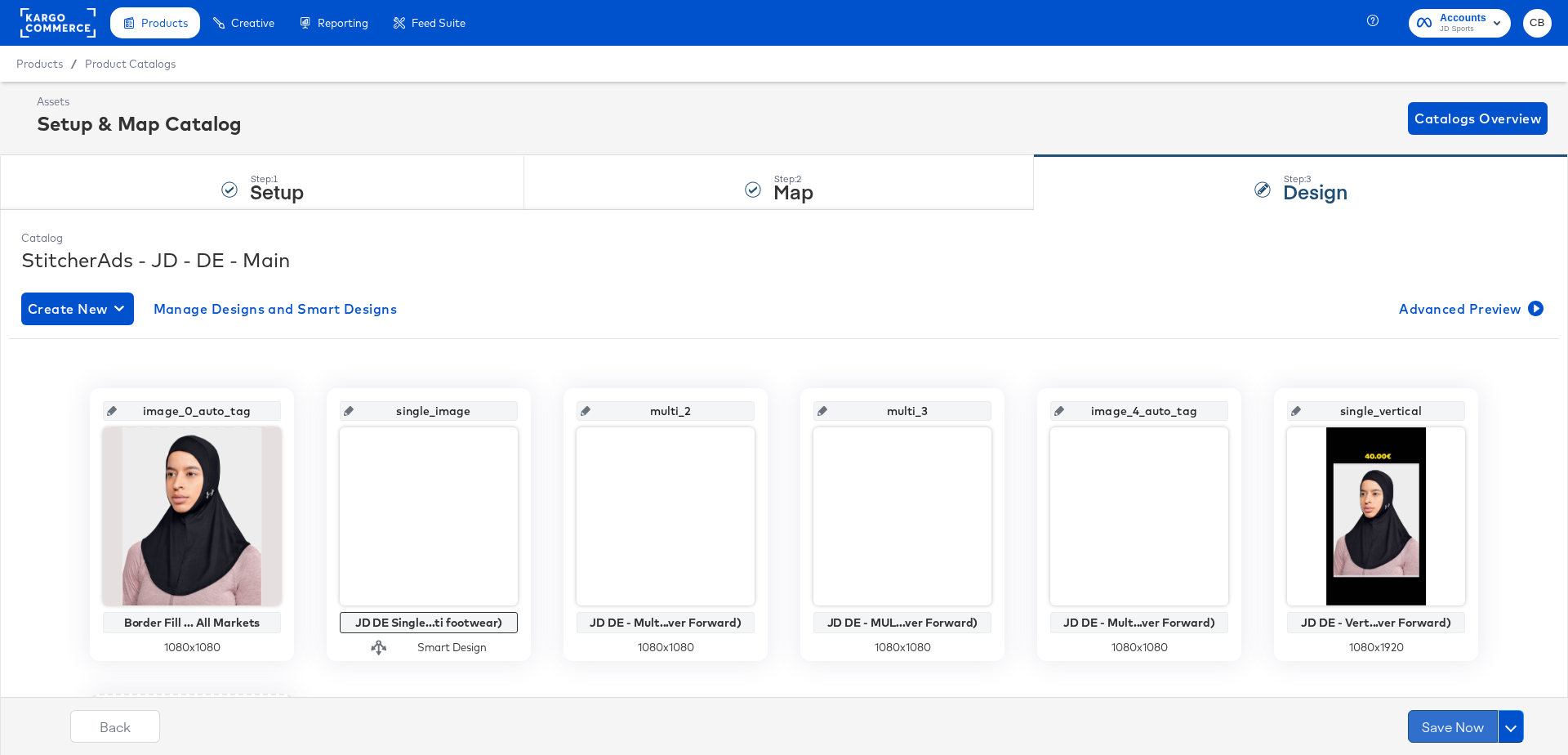
click at [1446, 715] on button "Save Now" at bounding box center [1453, 725] width 90 height 32
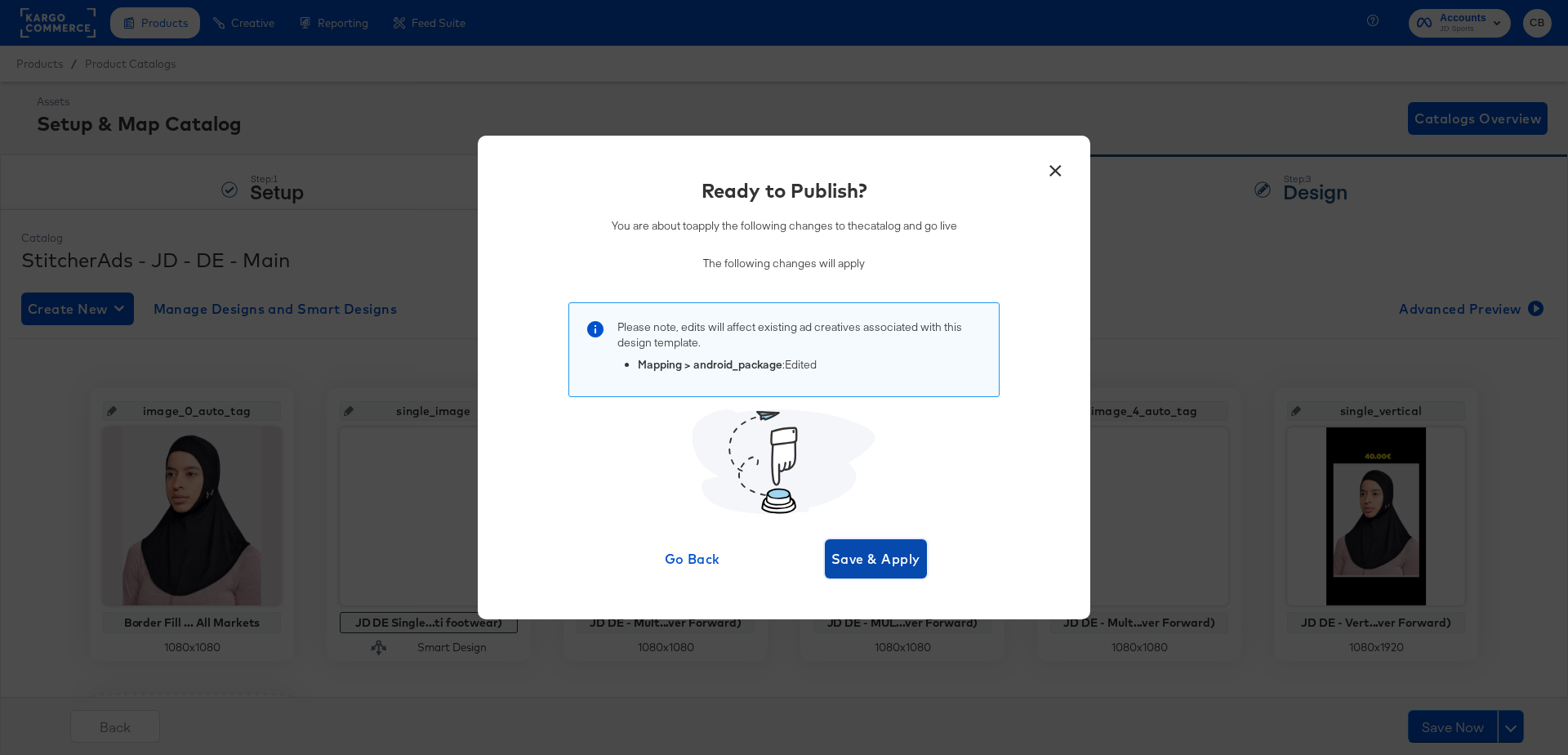
click at [882, 542] on button "Save & Apply" at bounding box center [876, 558] width 102 height 39
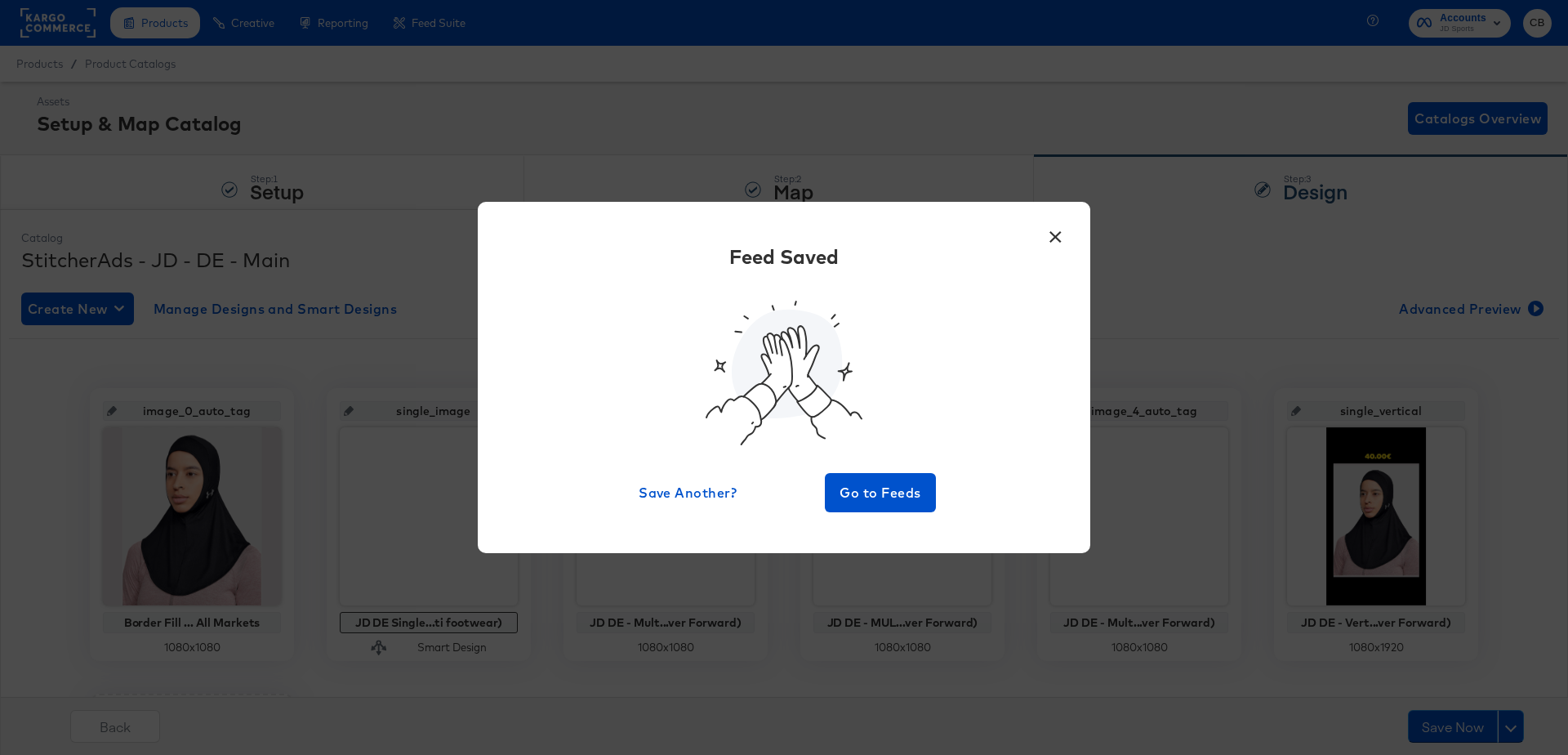
click at [1050, 235] on button "×" at bounding box center [1056, 233] width 30 height 30
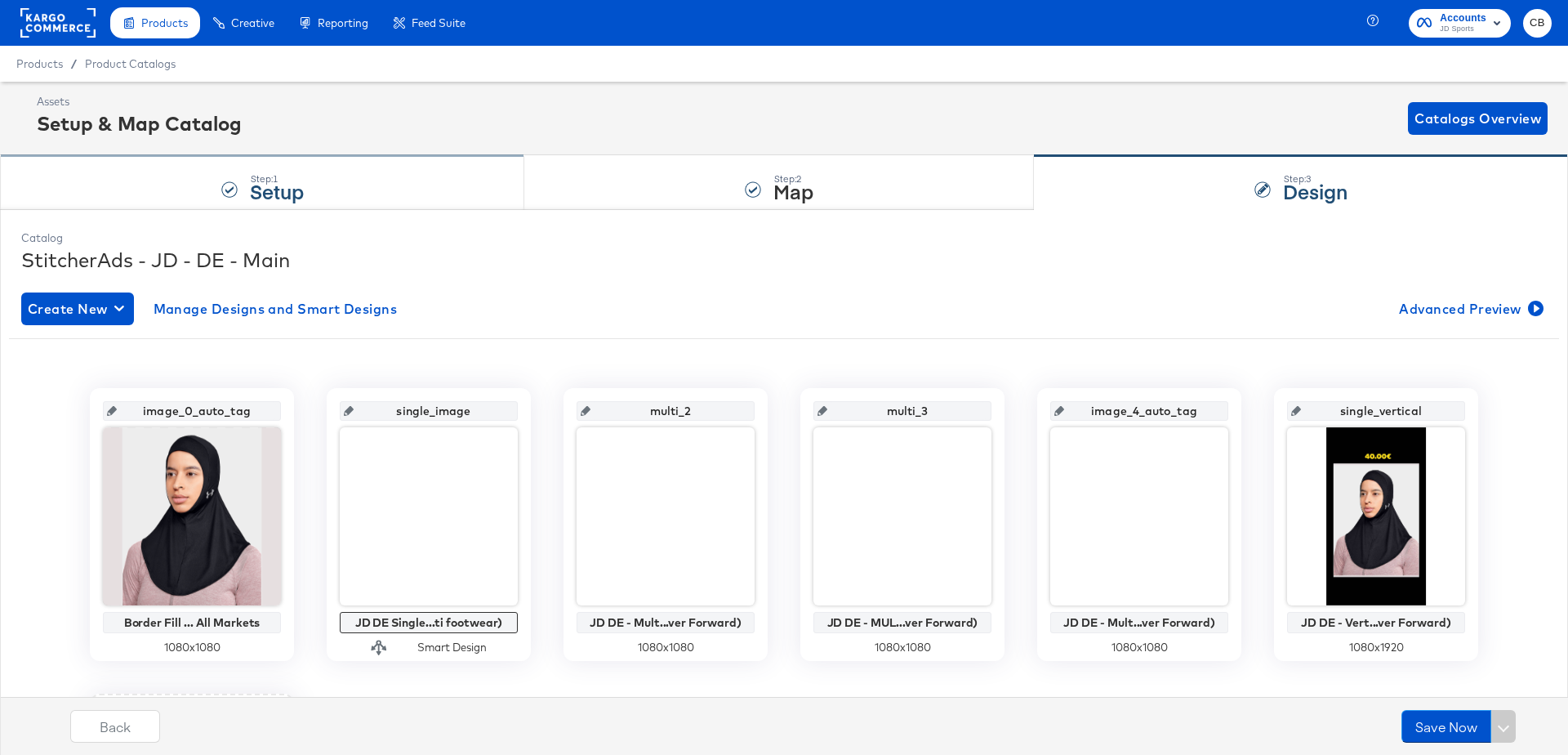
click at [113, 168] on div "Step: 1 Setup" at bounding box center [262, 183] width 524 height 54
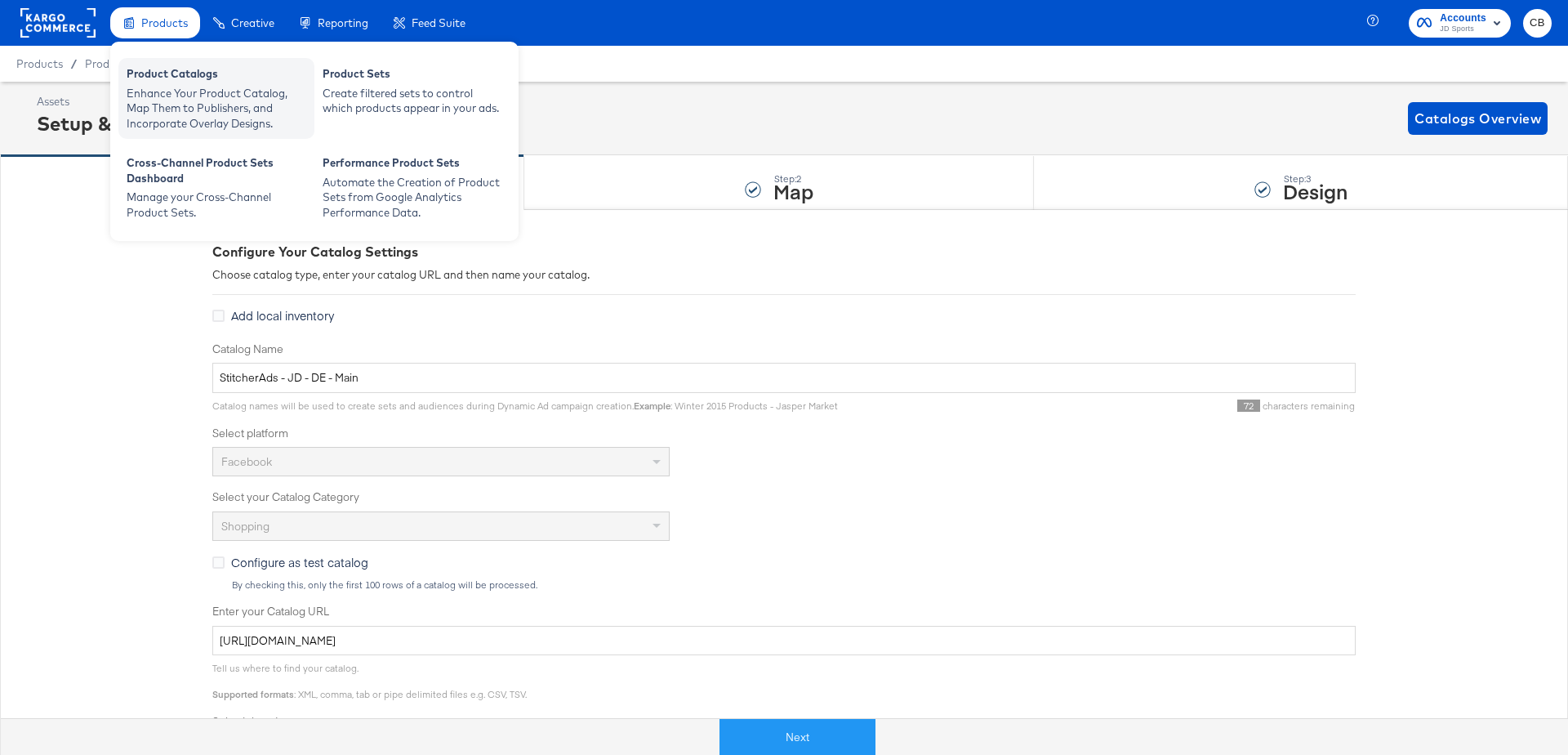
click at [170, 103] on div "Enhance Your Product Catalog, Map Them to Publishers, and Incorporate Overlay D…" at bounding box center [216, 109] width 180 height 46
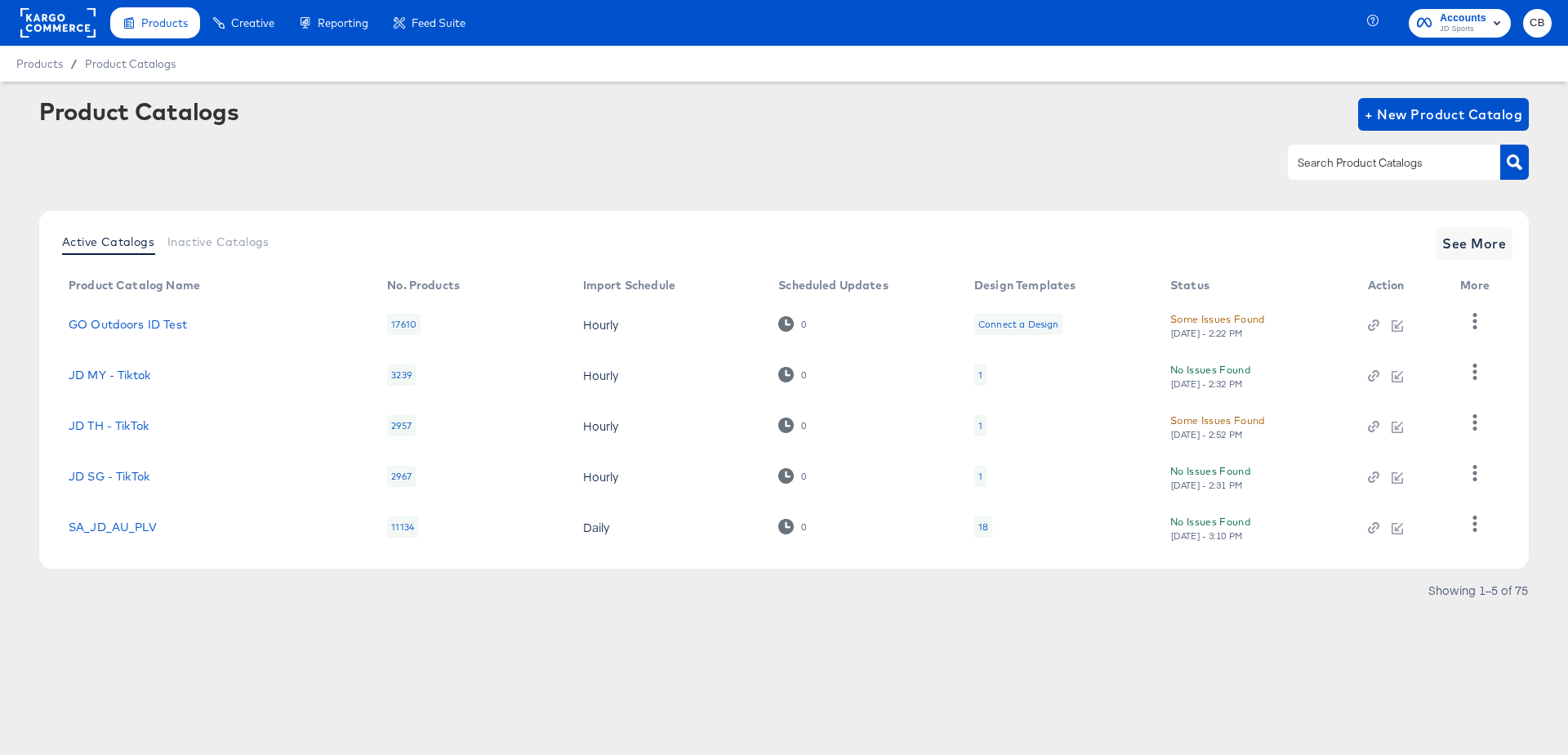
click at [774, 78] on div "Products / Product Catalogs" at bounding box center [784, 64] width 1568 height 36
